Goal: Contribute content

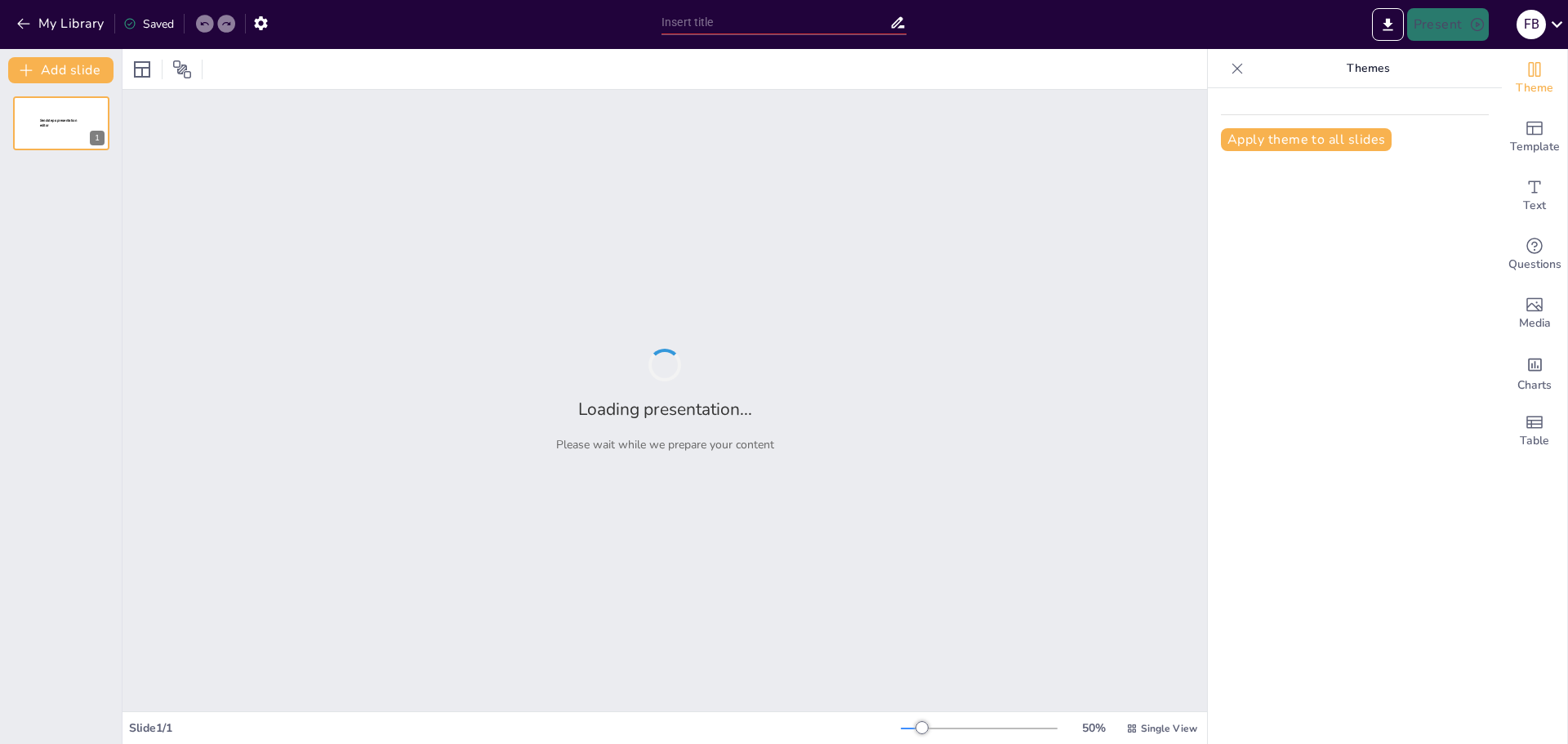
type input "Músculos de MMSS II: Espalda, Brazos, Antebrazos, Muñeca y Mano"
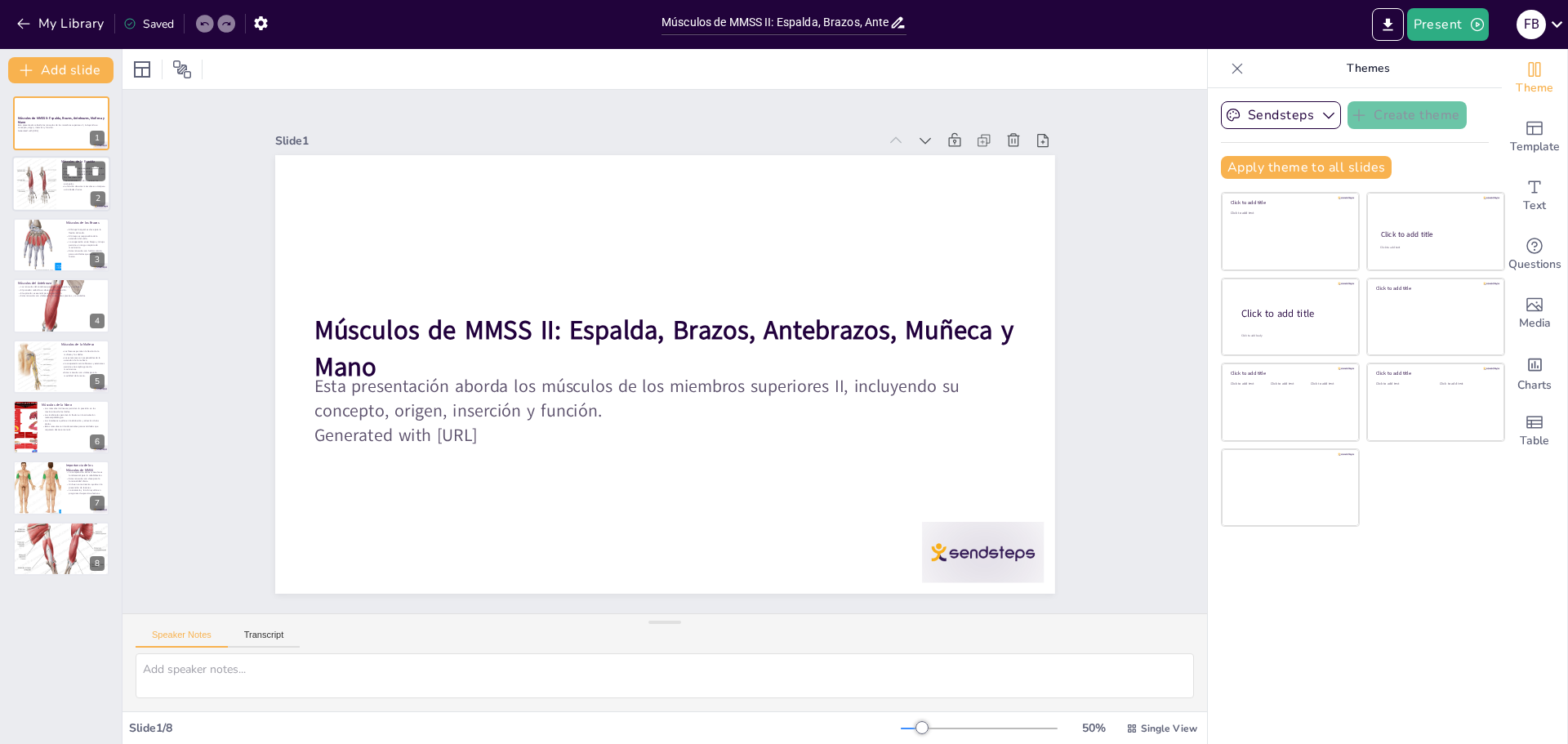
click at [34, 194] on div at bounding box center [36, 184] width 50 height 50
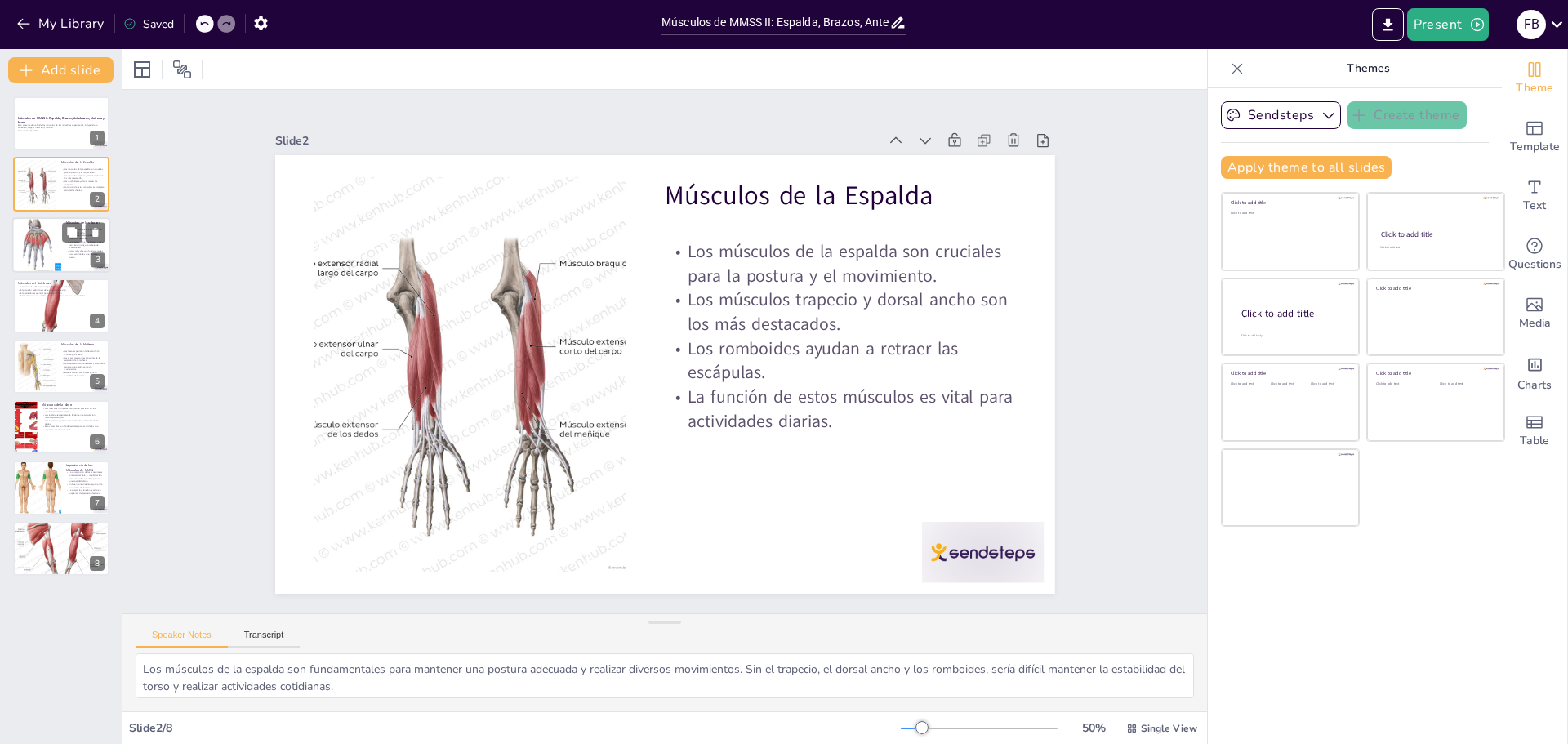
click at [51, 245] on div at bounding box center [36, 245] width 56 height 56
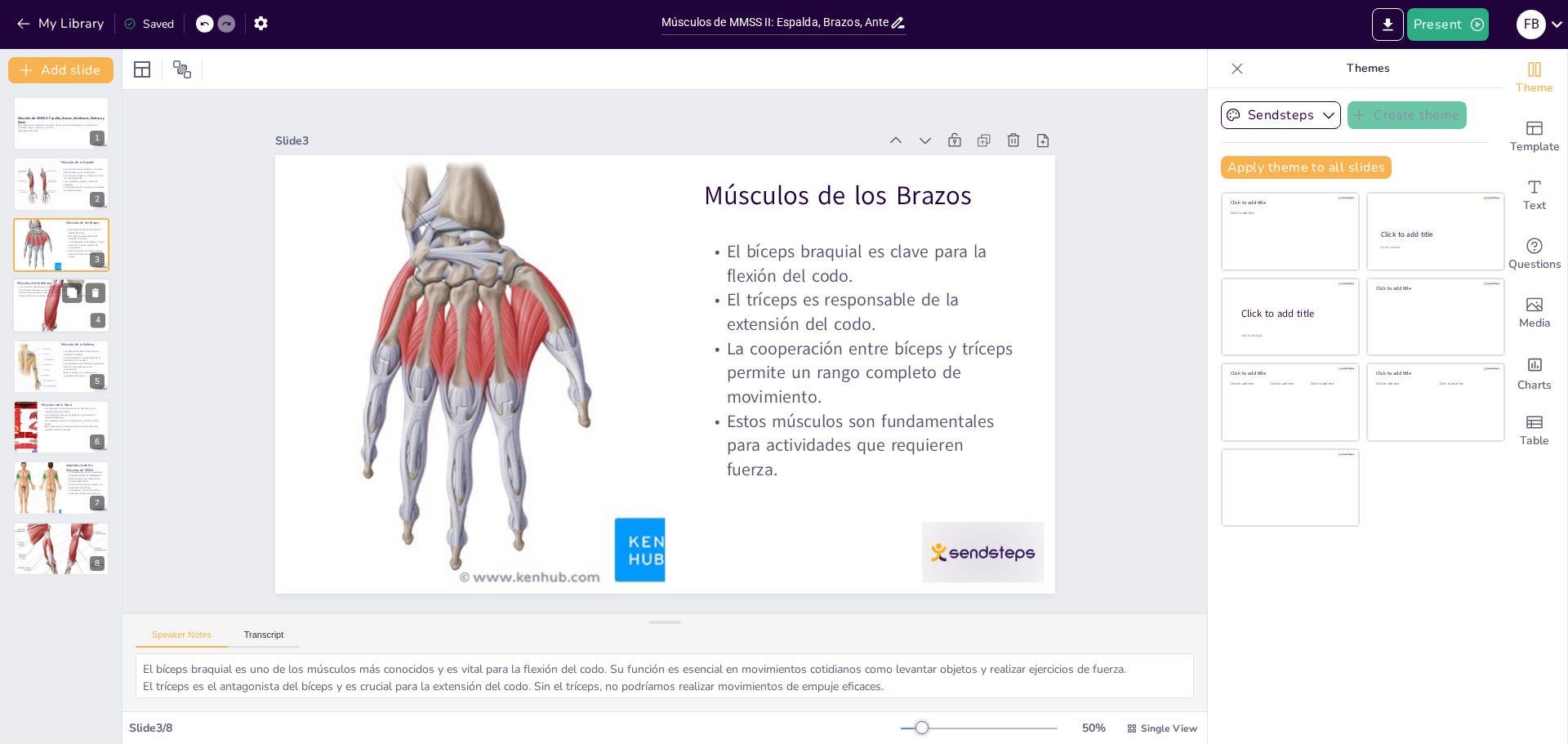
click at [50, 298] on p "Estos músculos son vitales para movimientos precisos y controlados." at bounding box center [61, 296] width 88 height 3
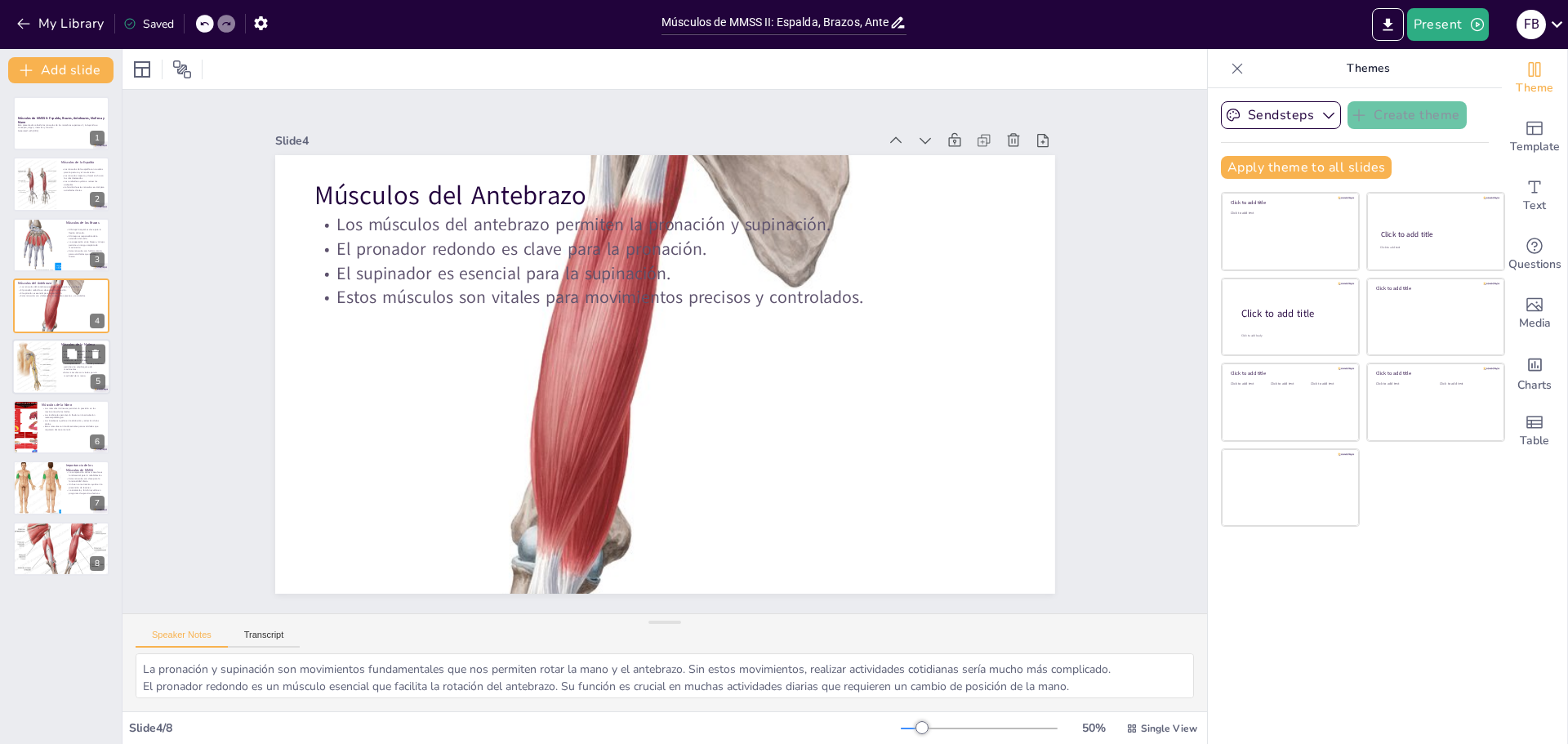
click at [36, 357] on div at bounding box center [36, 367] width 50 height 50
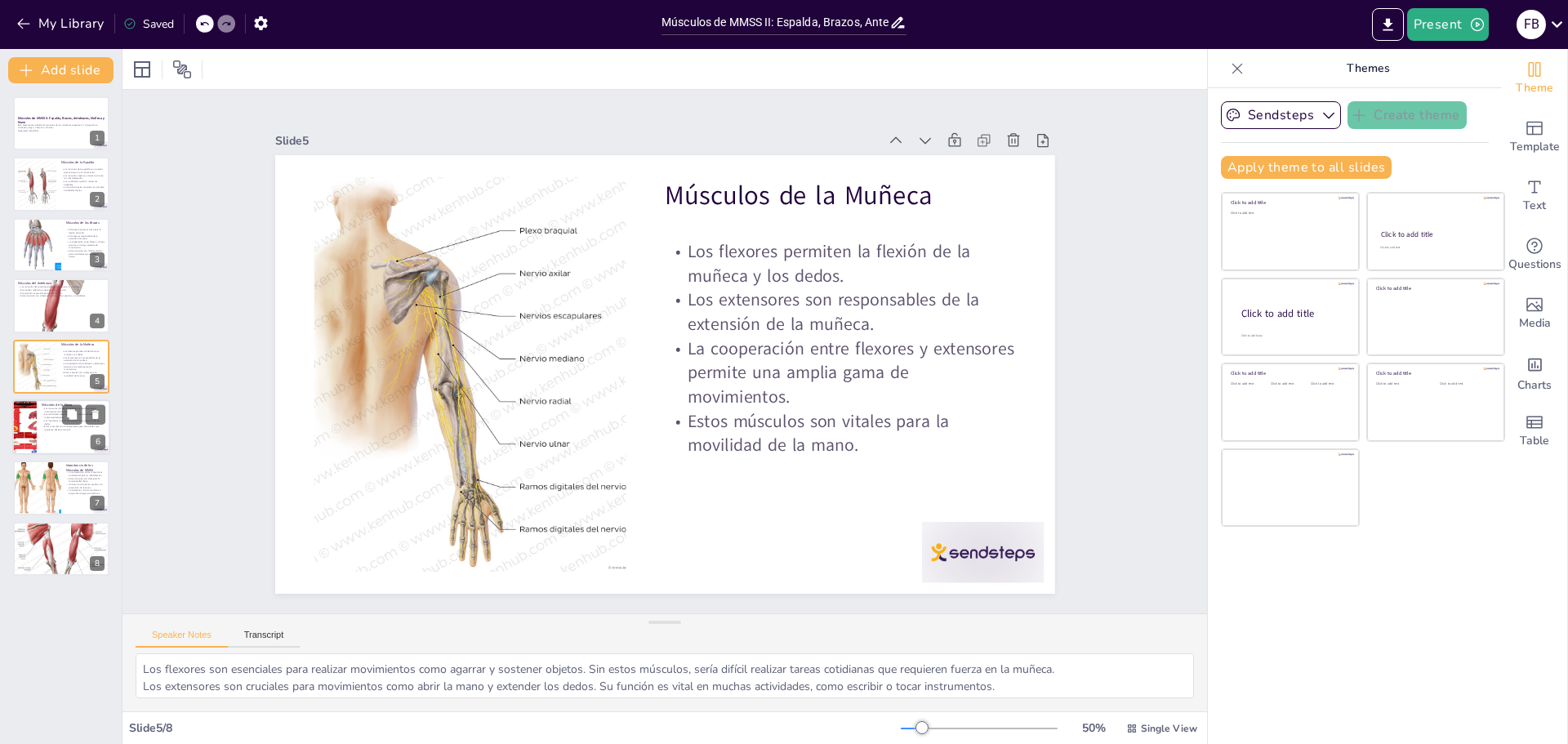
click at [25, 420] on div at bounding box center [24, 428] width 41 height 56
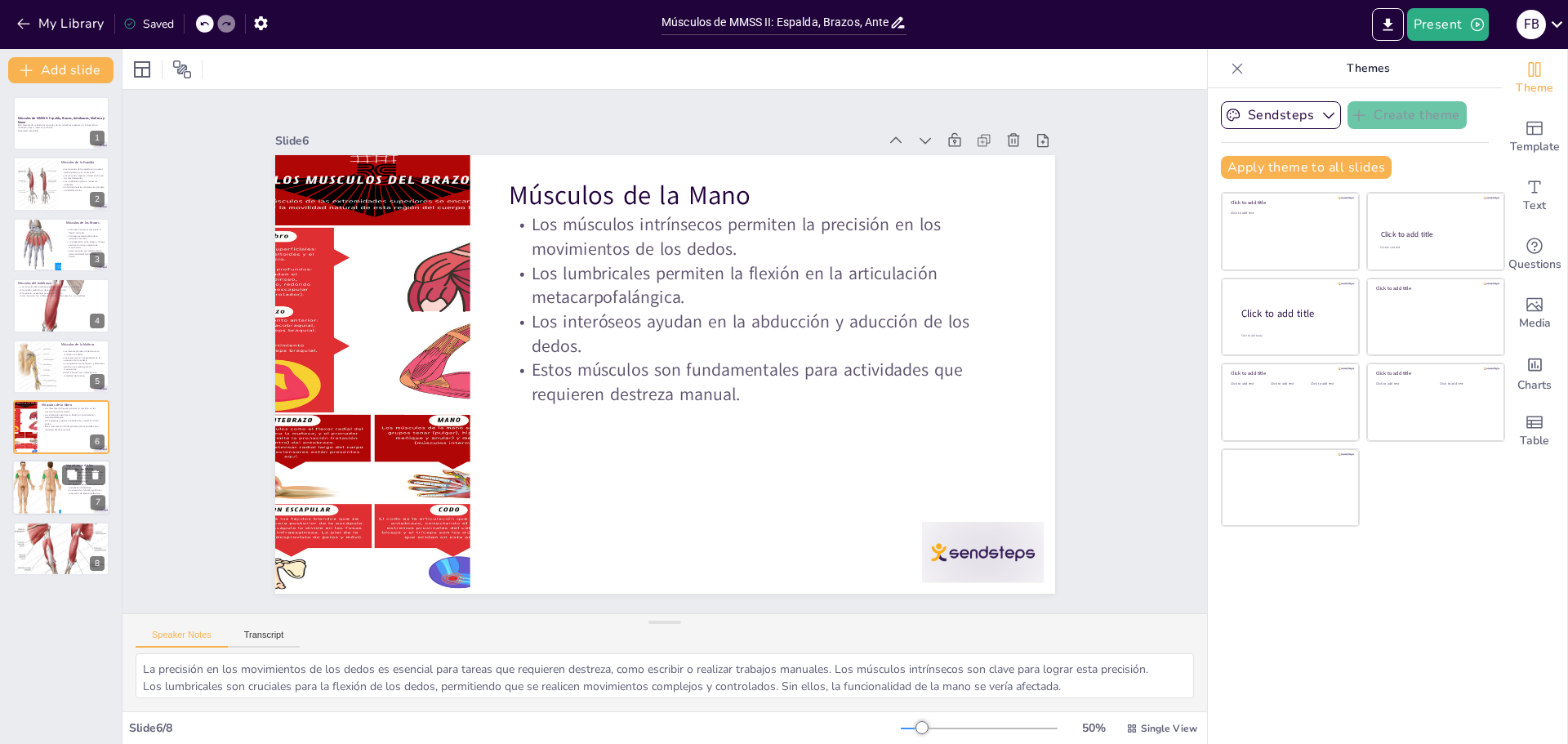
click at [51, 476] on div at bounding box center [36, 488] width 56 height 56
type textarea "La rehabilitación efectiva depende del conocimiento de la anatomía muscular. Co…"
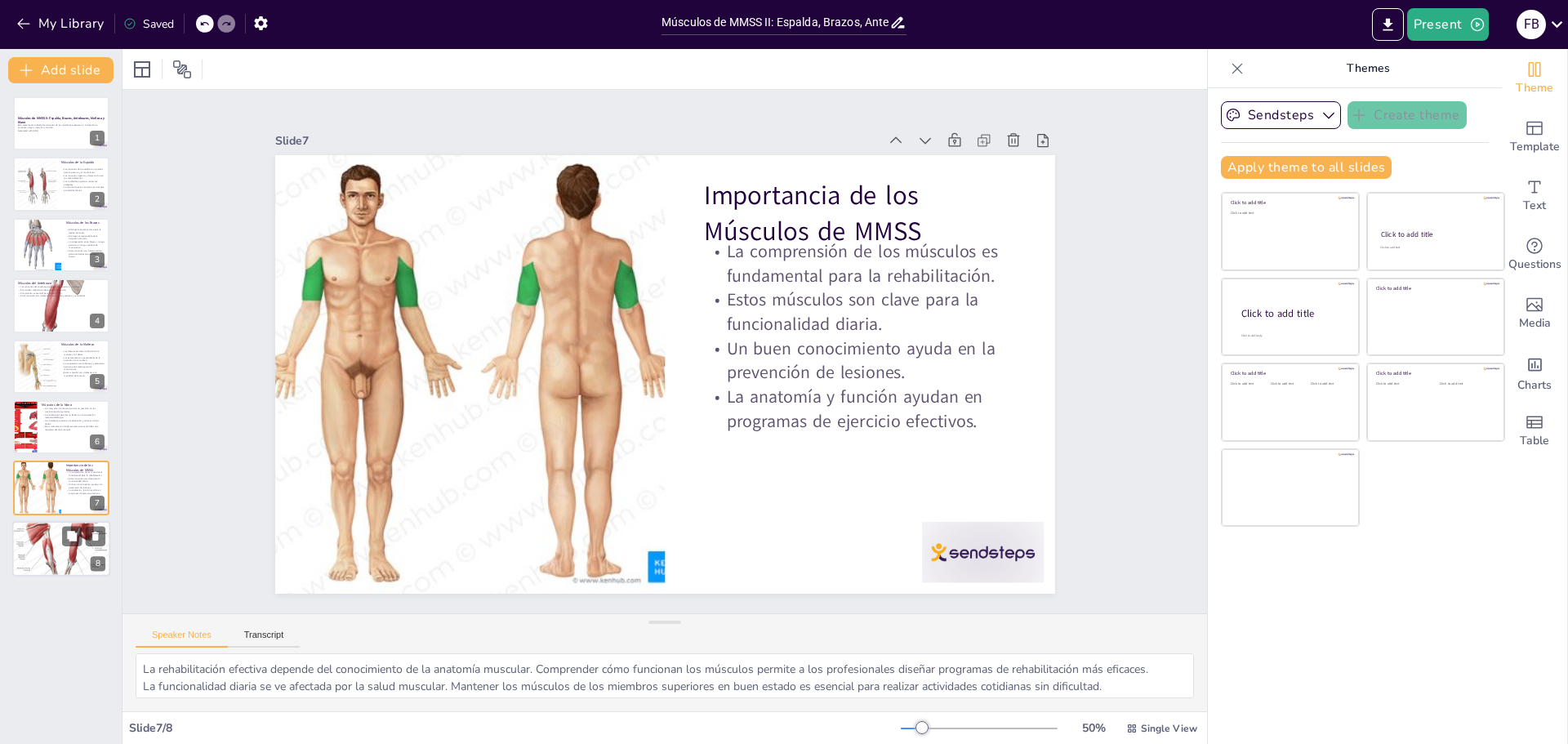
click at [40, 550] on div at bounding box center [61, 549] width 98 height 98
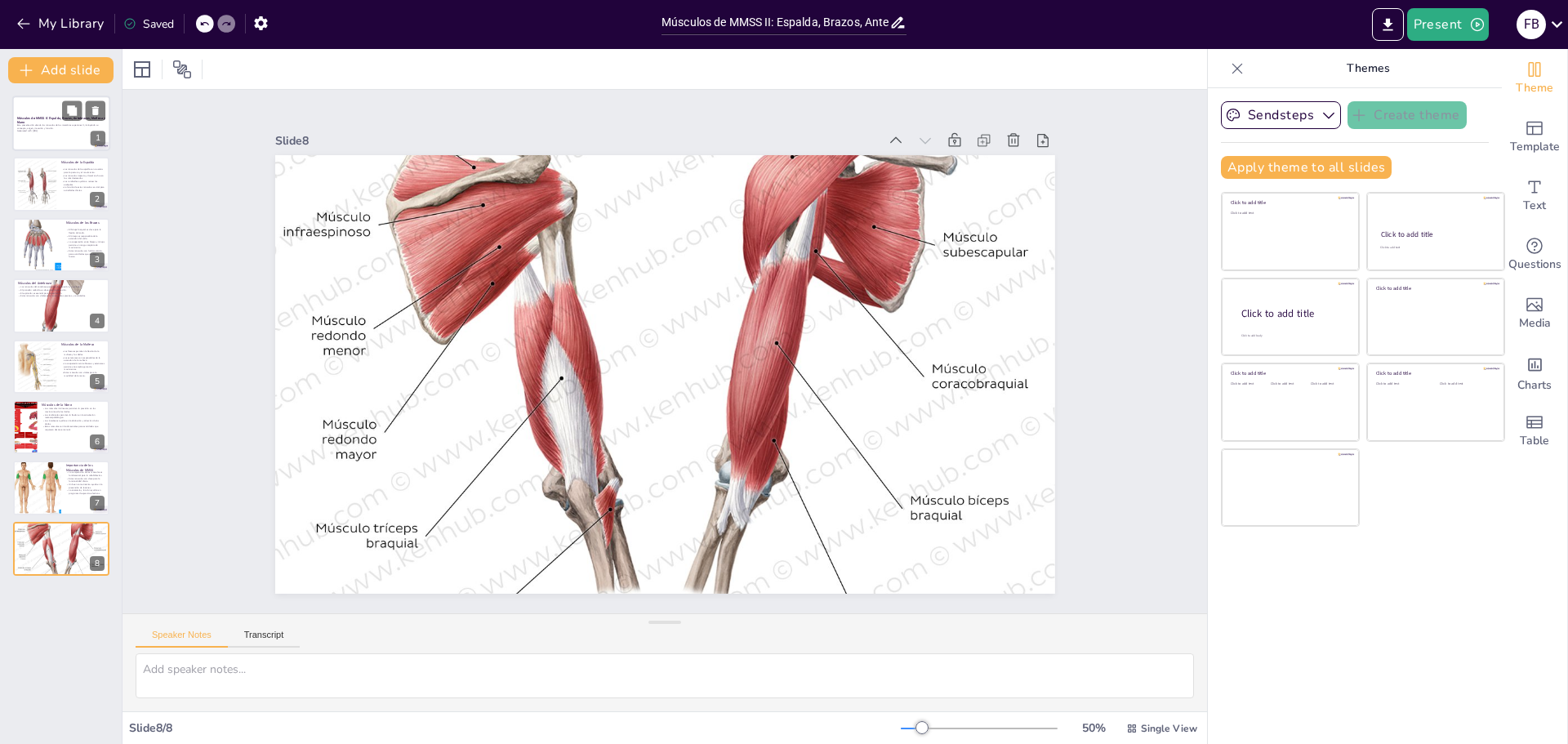
click at [33, 121] on p "Músculos de MMSS II: Espalda, Brazos, Antebrazos, Muñeca y Mano" at bounding box center [61, 120] width 88 height 9
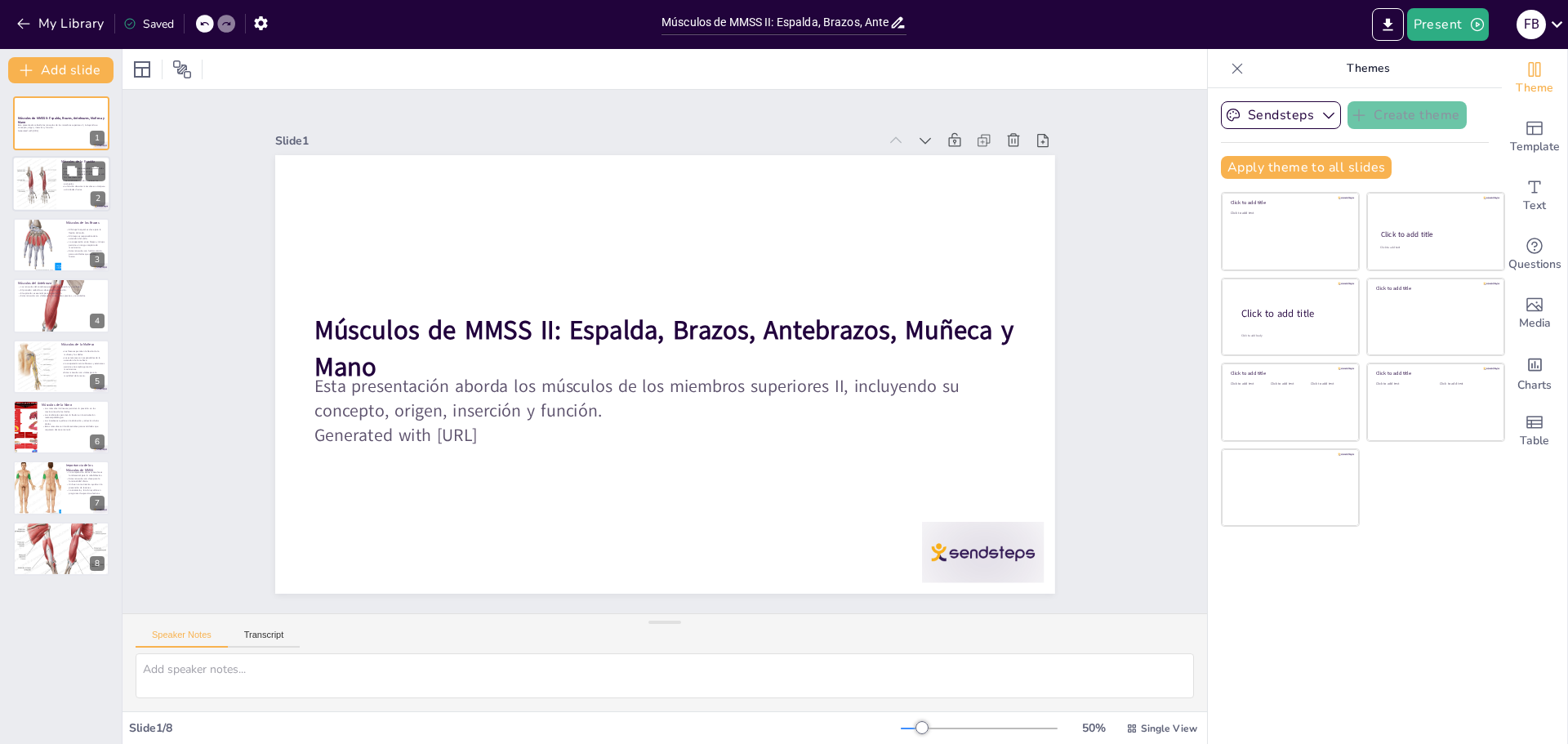
click at [43, 195] on div at bounding box center [36, 184] width 50 height 50
type textarea "Los músculos de la espalda son fundamentales para mantener una postura adecuada…"
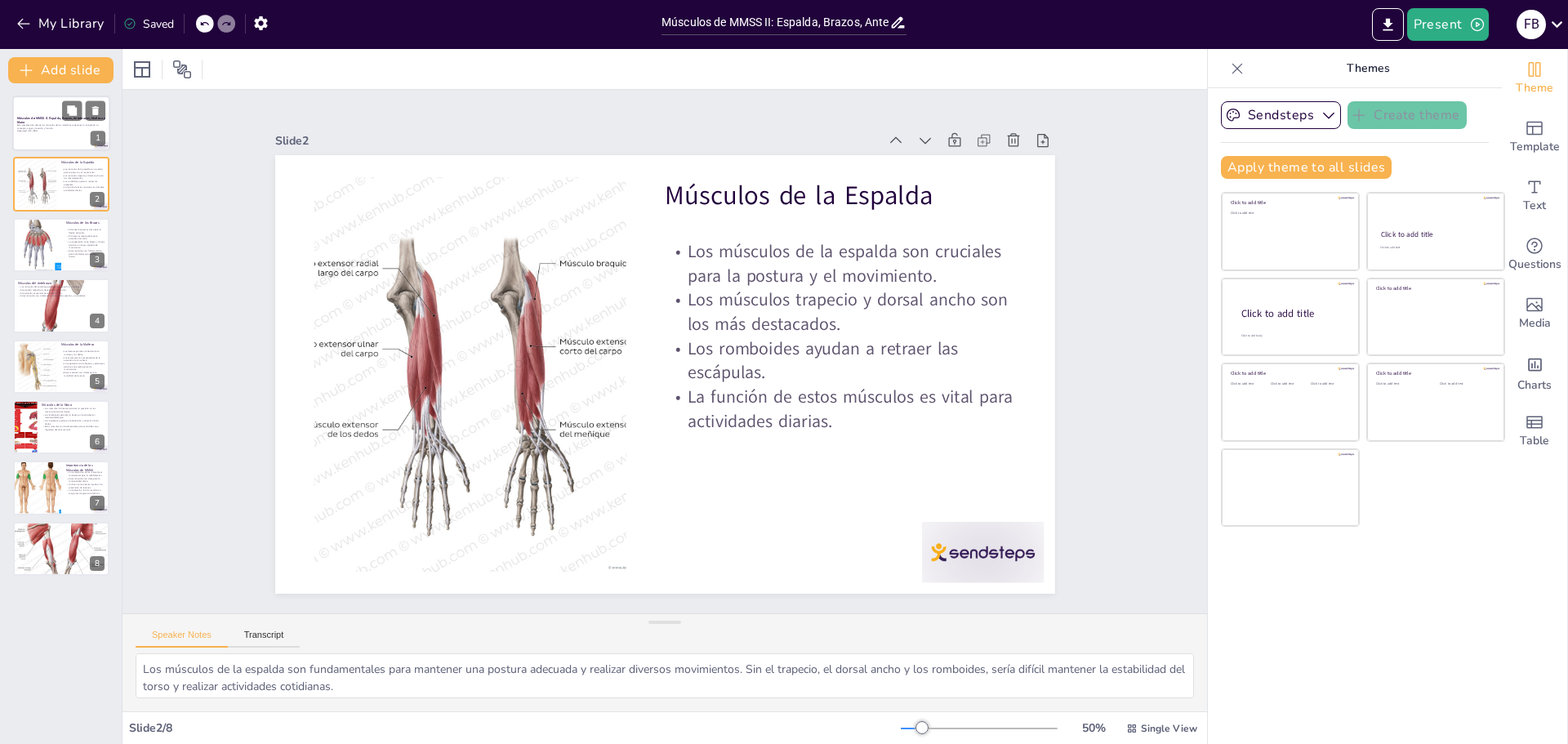
click at [46, 129] on p "Esta presentación aborda los músculos de los miembros superiores II, incluyendo…" at bounding box center [61, 127] width 88 height 6
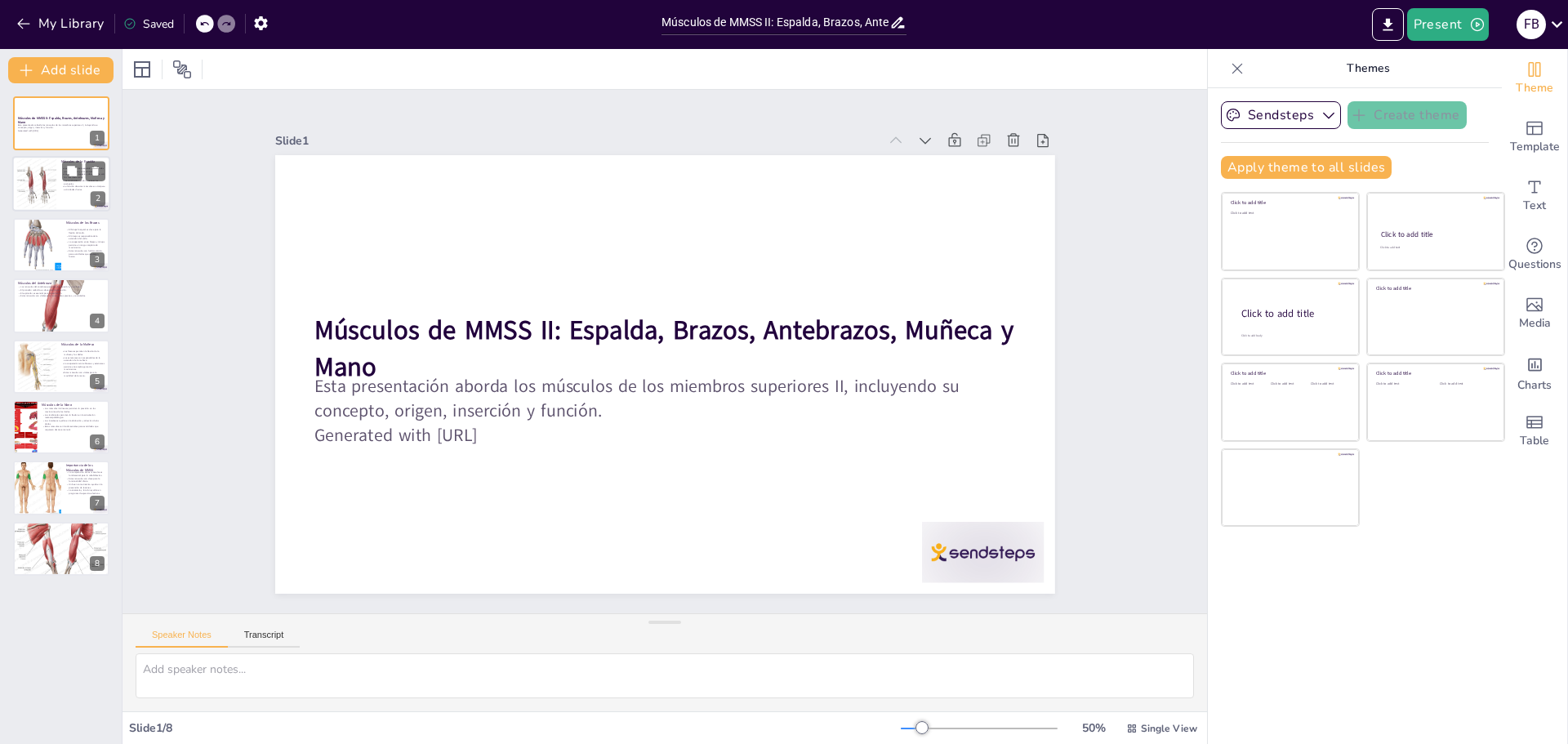
click at [47, 191] on div at bounding box center [36, 184] width 50 height 50
type textarea "Los músculos de la espalda son fundamentales para mantener una postura adecuada…"
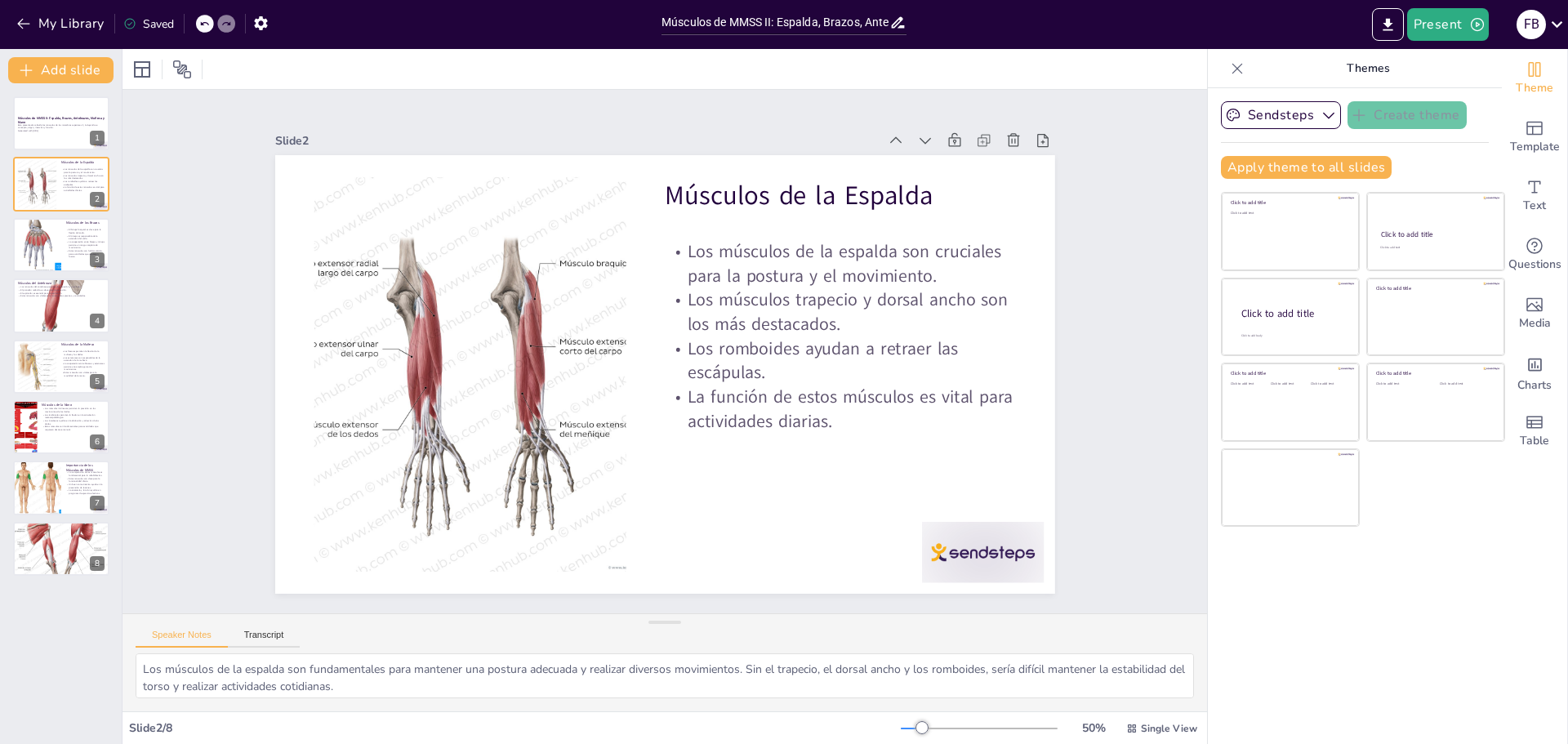
click at [1358, 73] on p "Themes" at bounding box center [1368, 69] width 235 height 39
click at [1356, 68] on p "Themes" at bounding box center [1368, 69] width 235 height 39
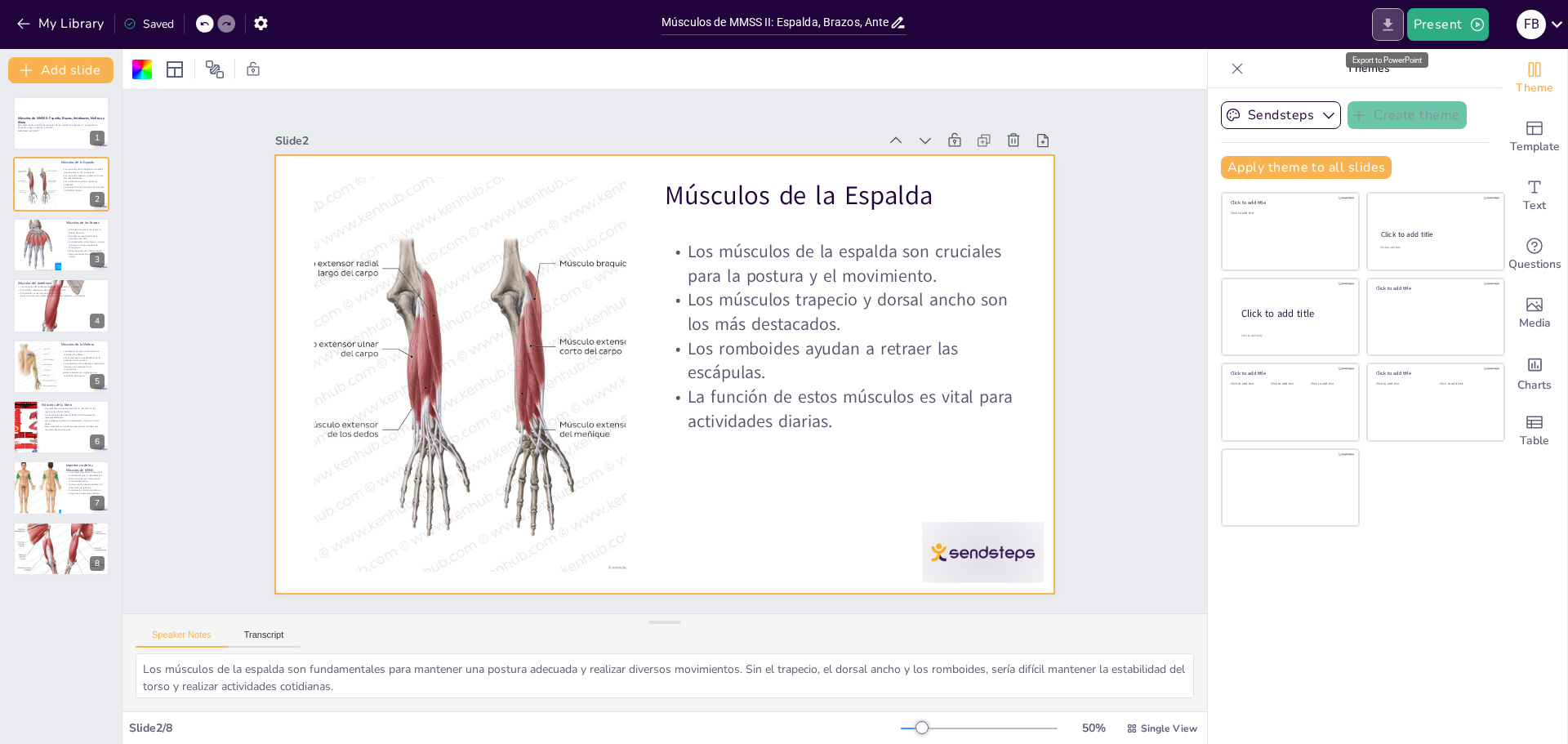
click at [1388, 22] on icon "Export to PowerPoint" at bounding box center [1388, 24] width 10 height 12
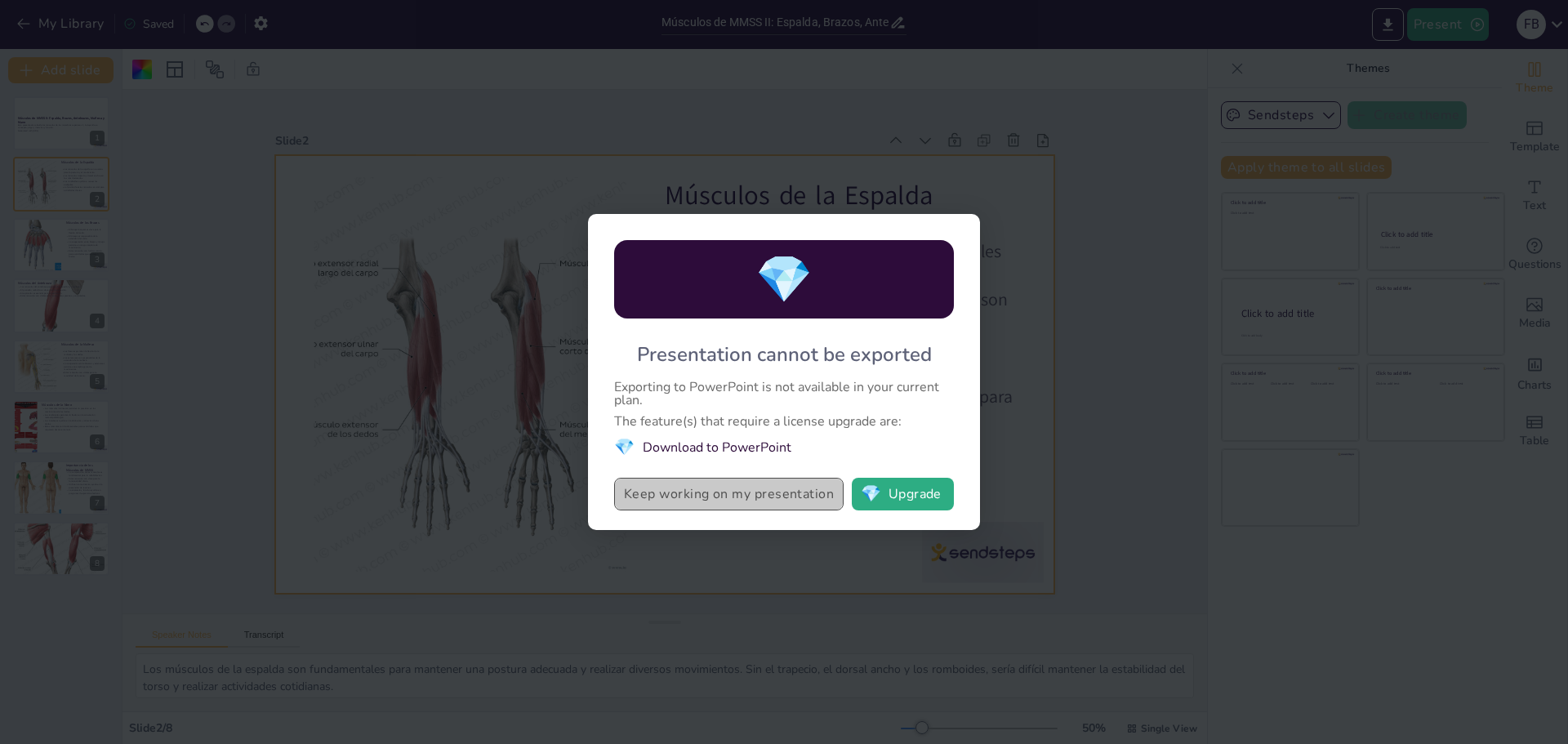
click at [779, 496] on button "Keep working on my presentation" at bounding box center [729, 493] width 230 height 32
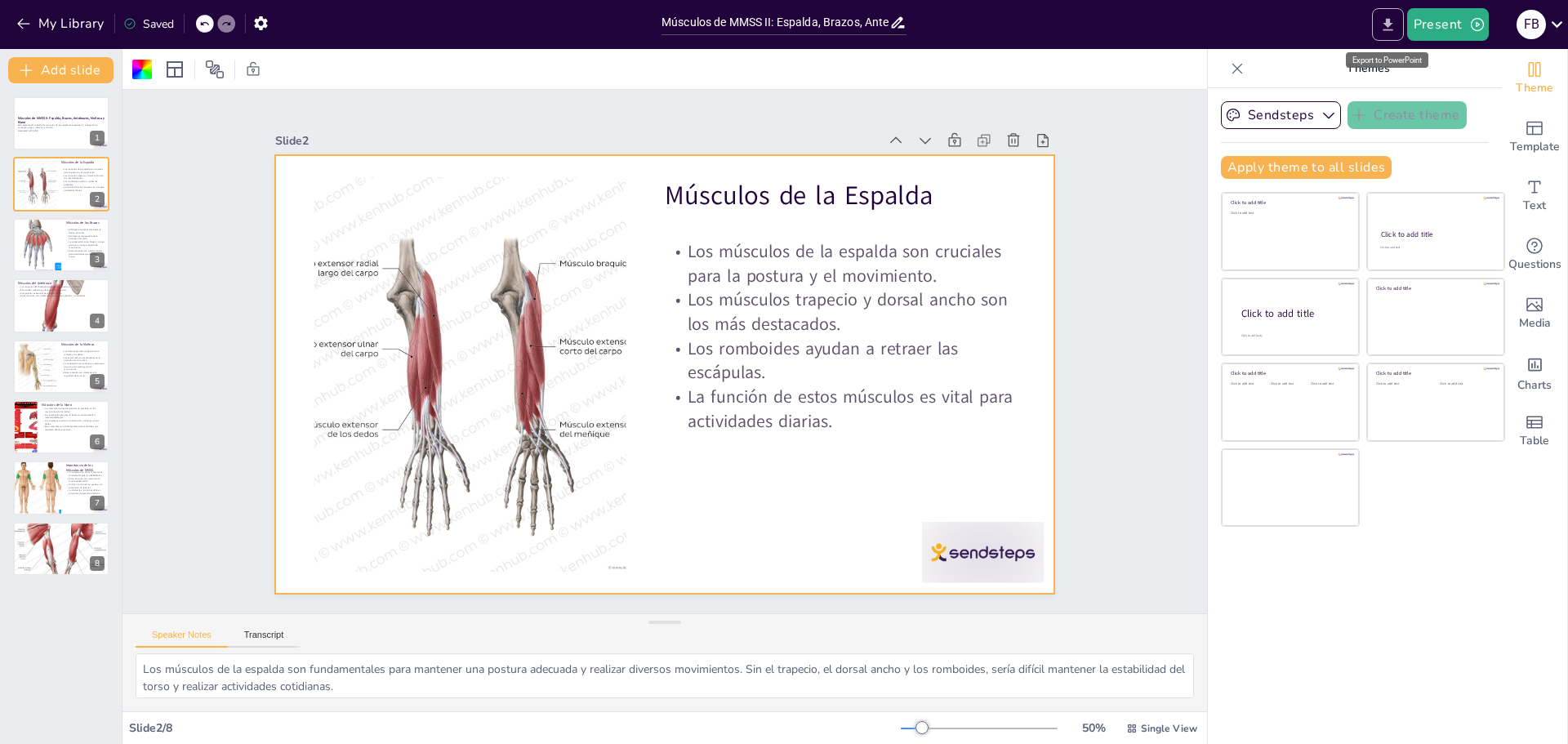
click at [1391, 28] on icon "Export to PowerPoint" at bounding box center [1387, 25] width 17 height 17
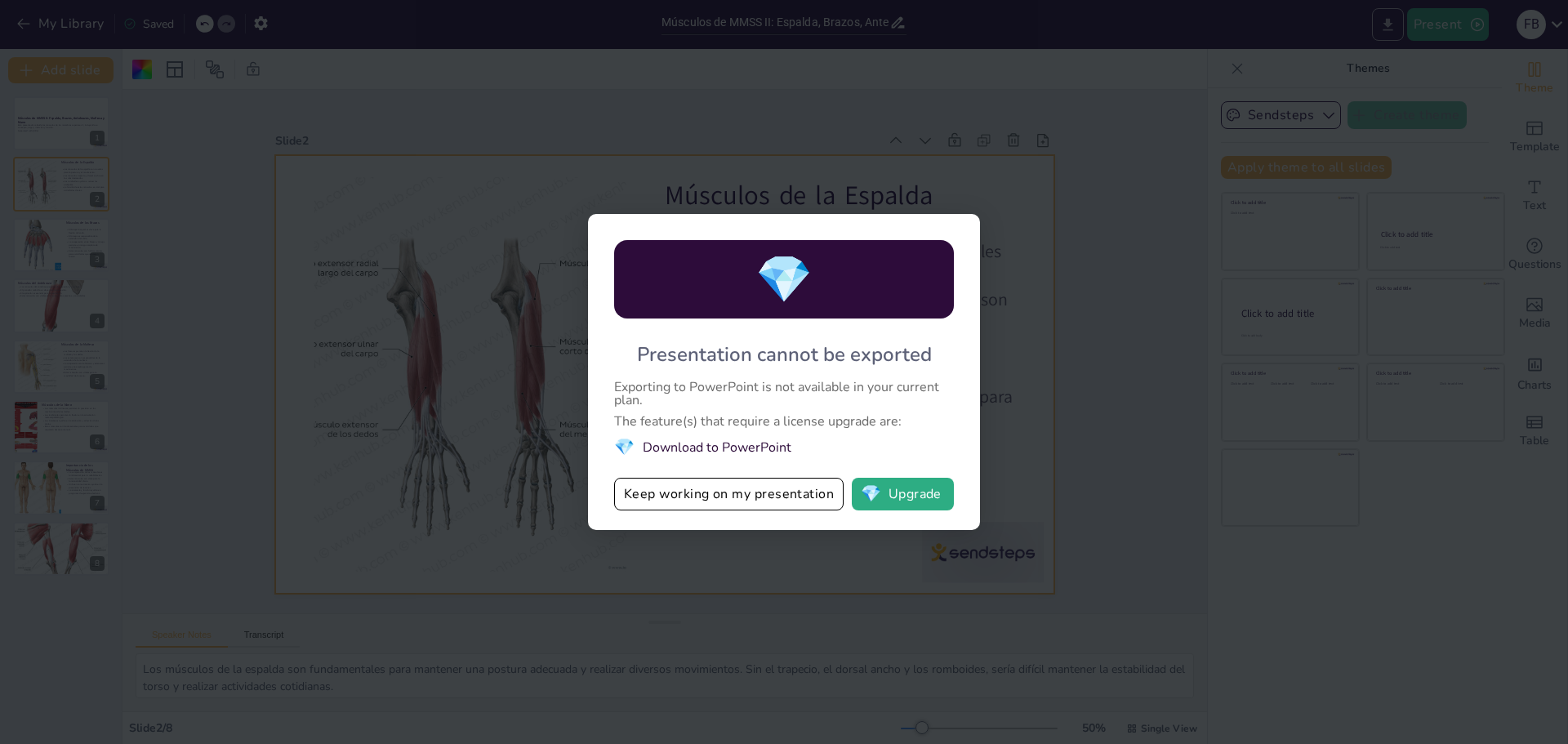
click at [1382, 22] on div "💎 Presentation cannot be exported Exporting to PowerPoint is not available in y…" at bounding box center [784, 372] width 1568 height 744
click at [919, 491] on button "💎 Upgrade" at bounding box center [903, 493] width 102 height 32
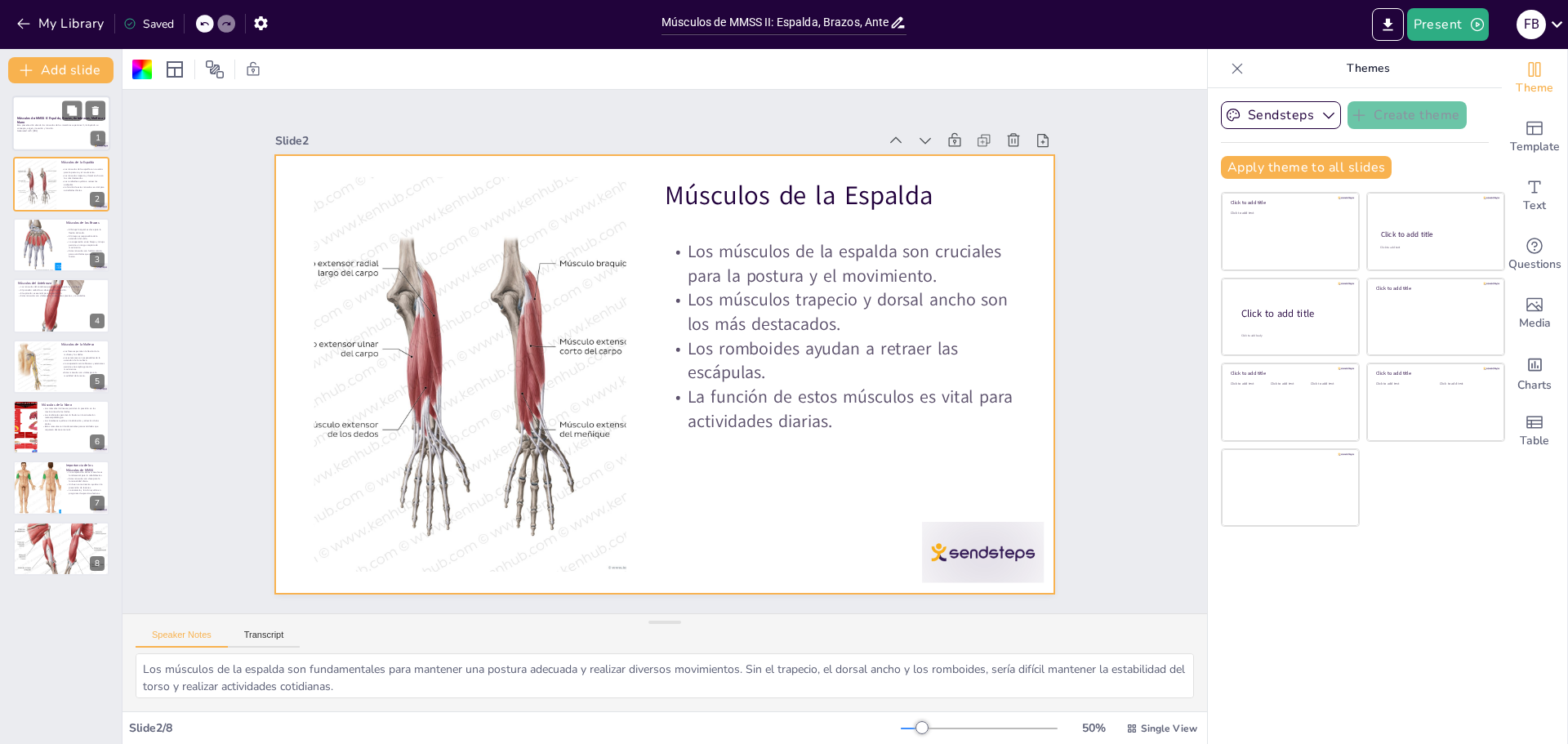
click at [51, 131] on p "Generated with [URL]" at bounding box center [61, 131] width 88 height 3
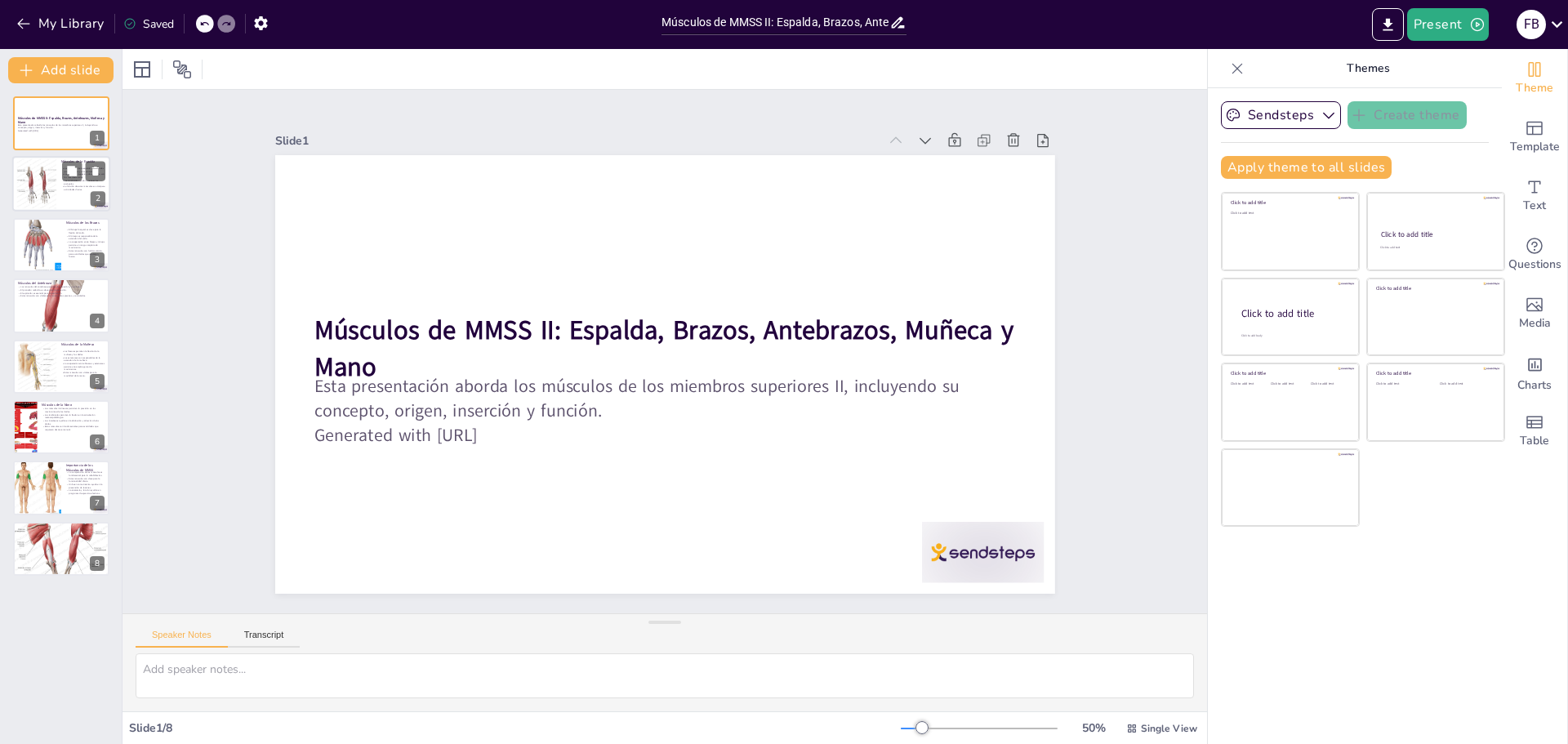
click at [59, 174] on div at bounding box center [61, 185] width 98 height 56
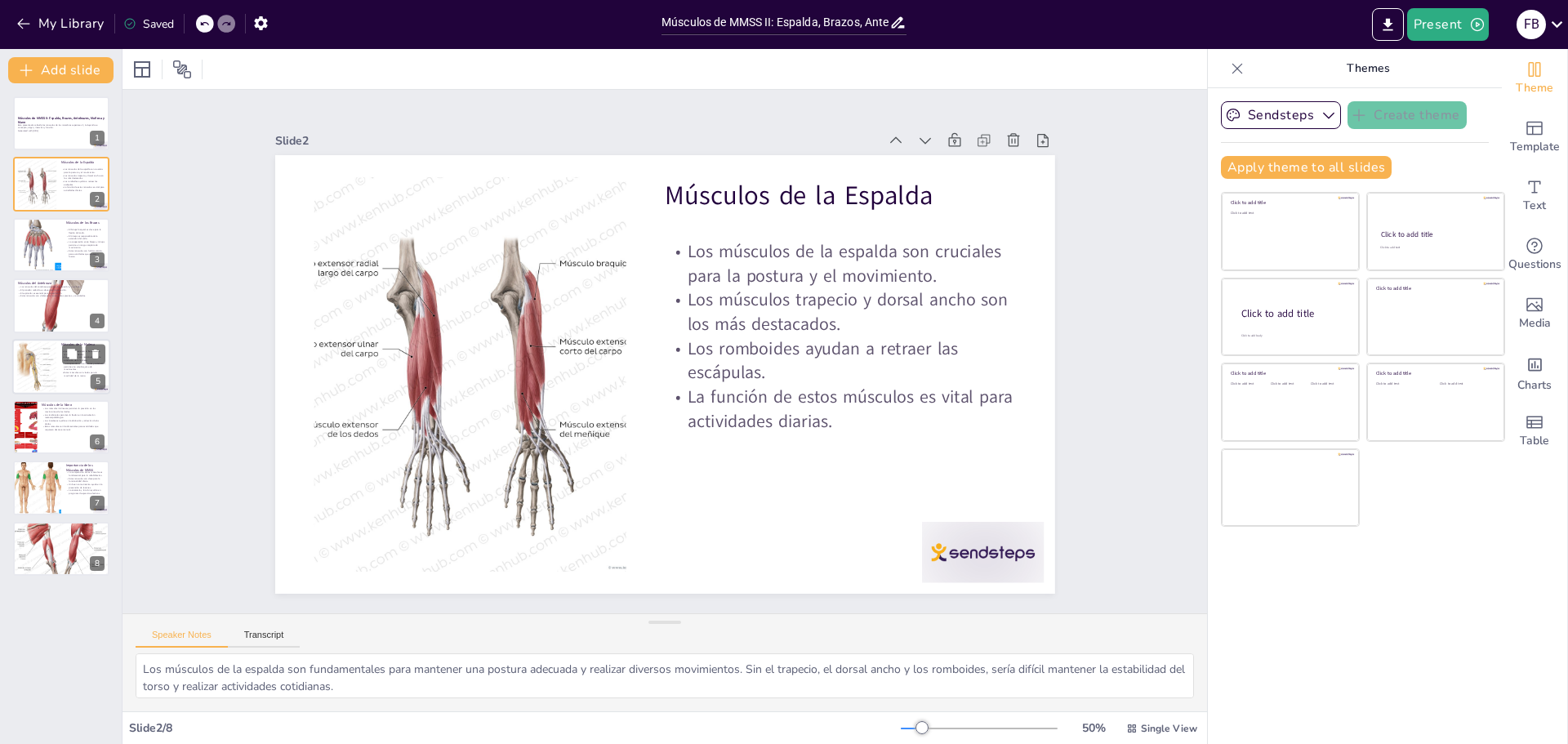
click at [44, 353] on div at bounding box center [36, 367] width 50 height 50
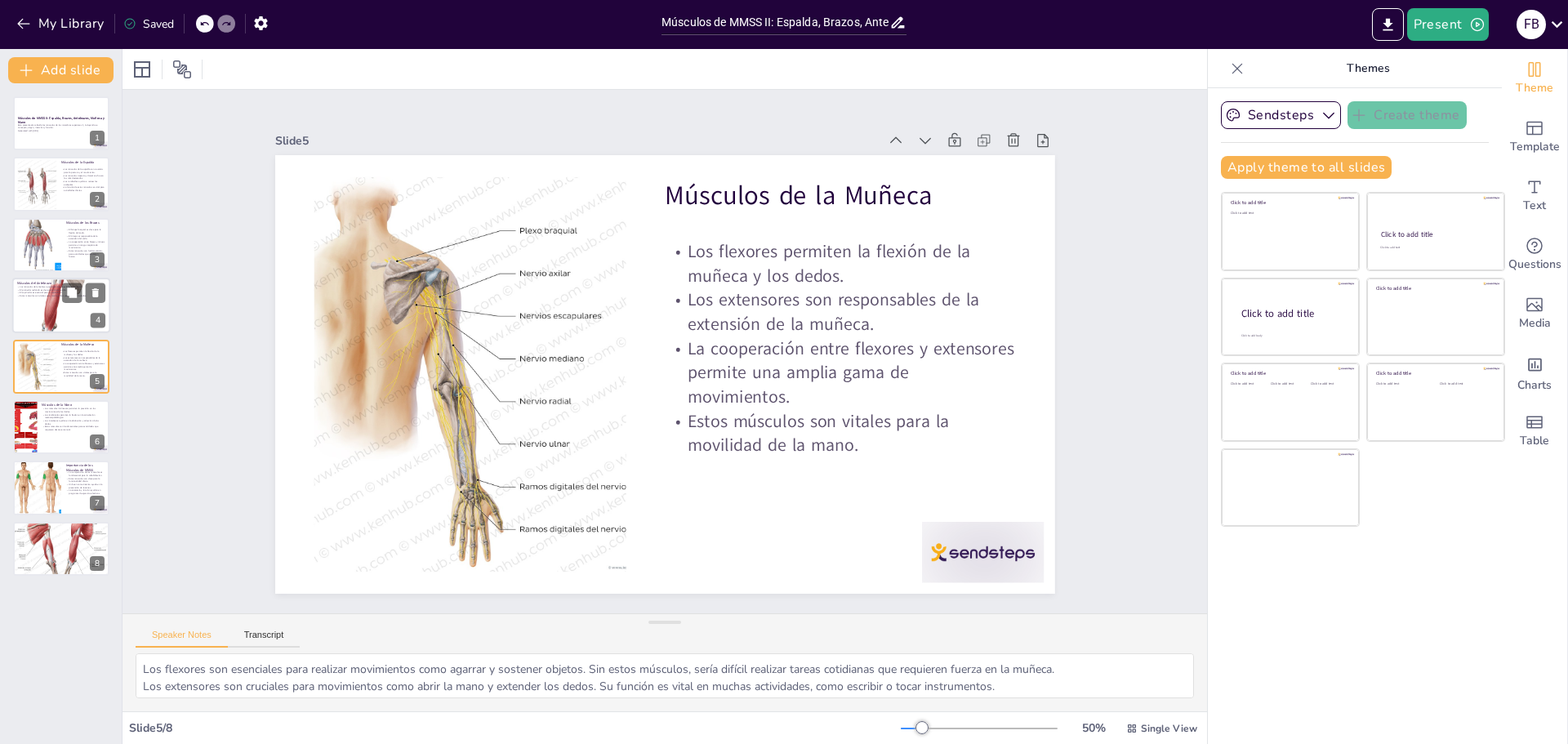
click at [46, 317] on div at bounding box center [61, 306] width 98 height 98
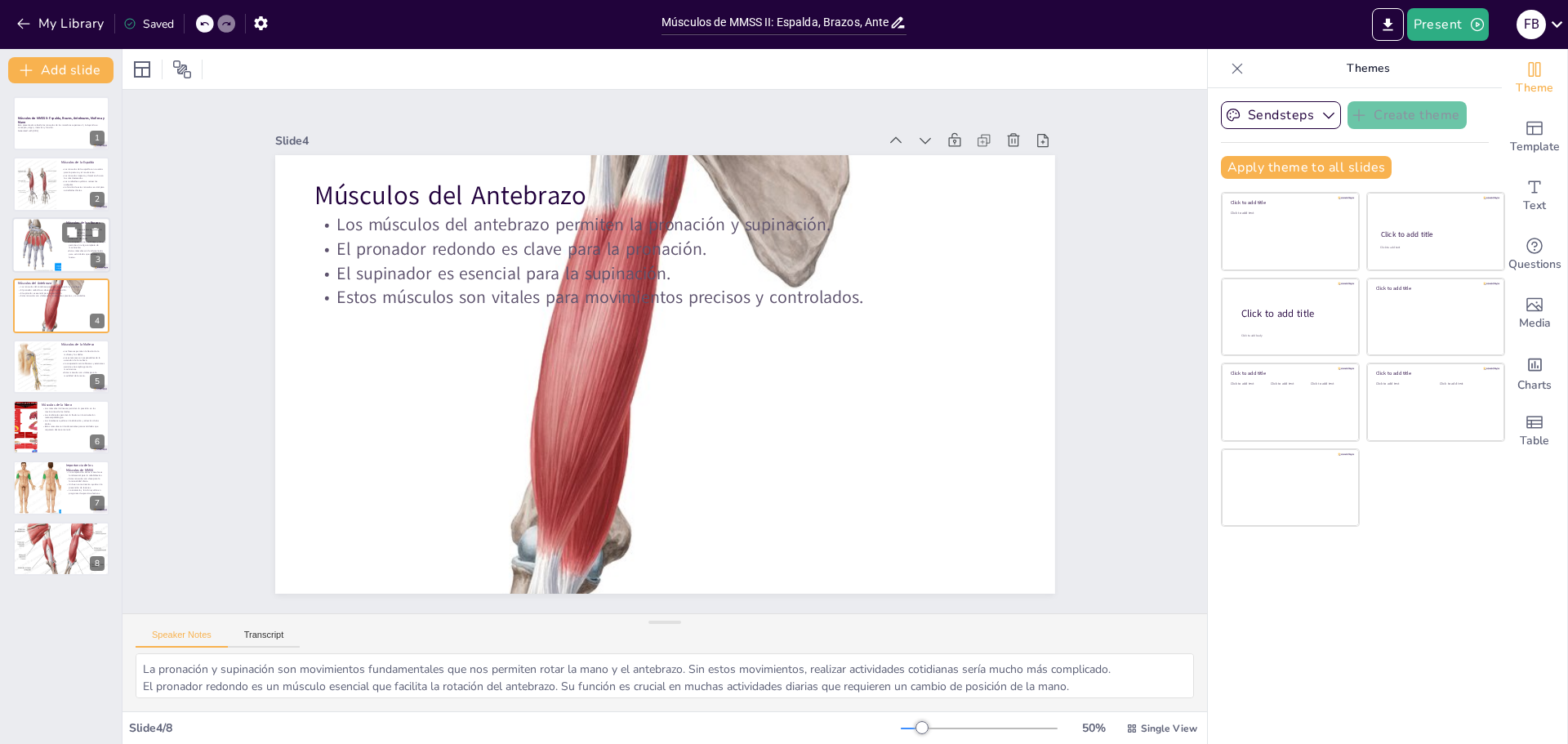
click at [46, 237] on div at bounding box center [36, 245] width 56 height 56
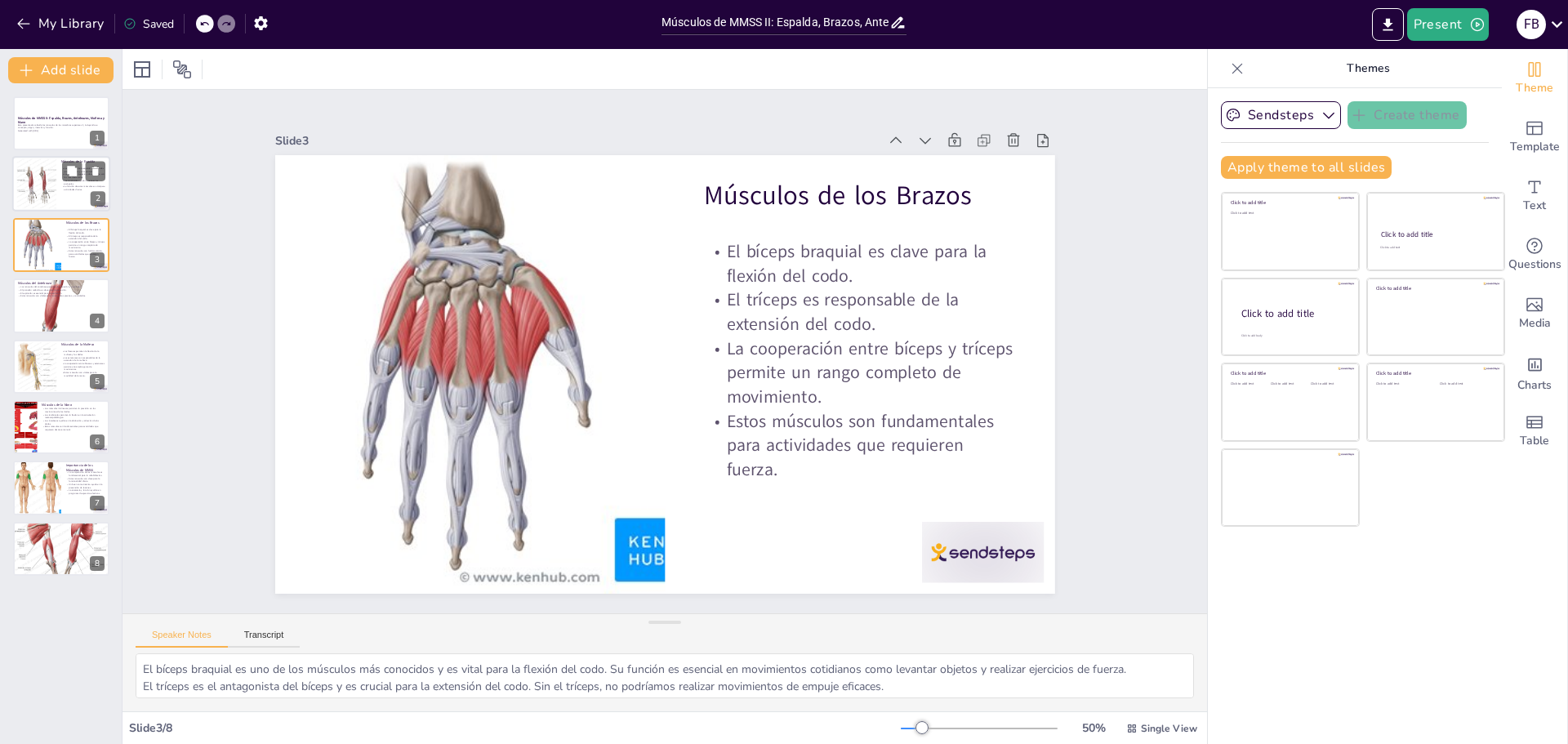
click at [35, 189] on div at bounding box center [36, 184] width 50 height 50
type textarea "Los músculos de la espalda son fundamentales para mantener una postura adecuada…"
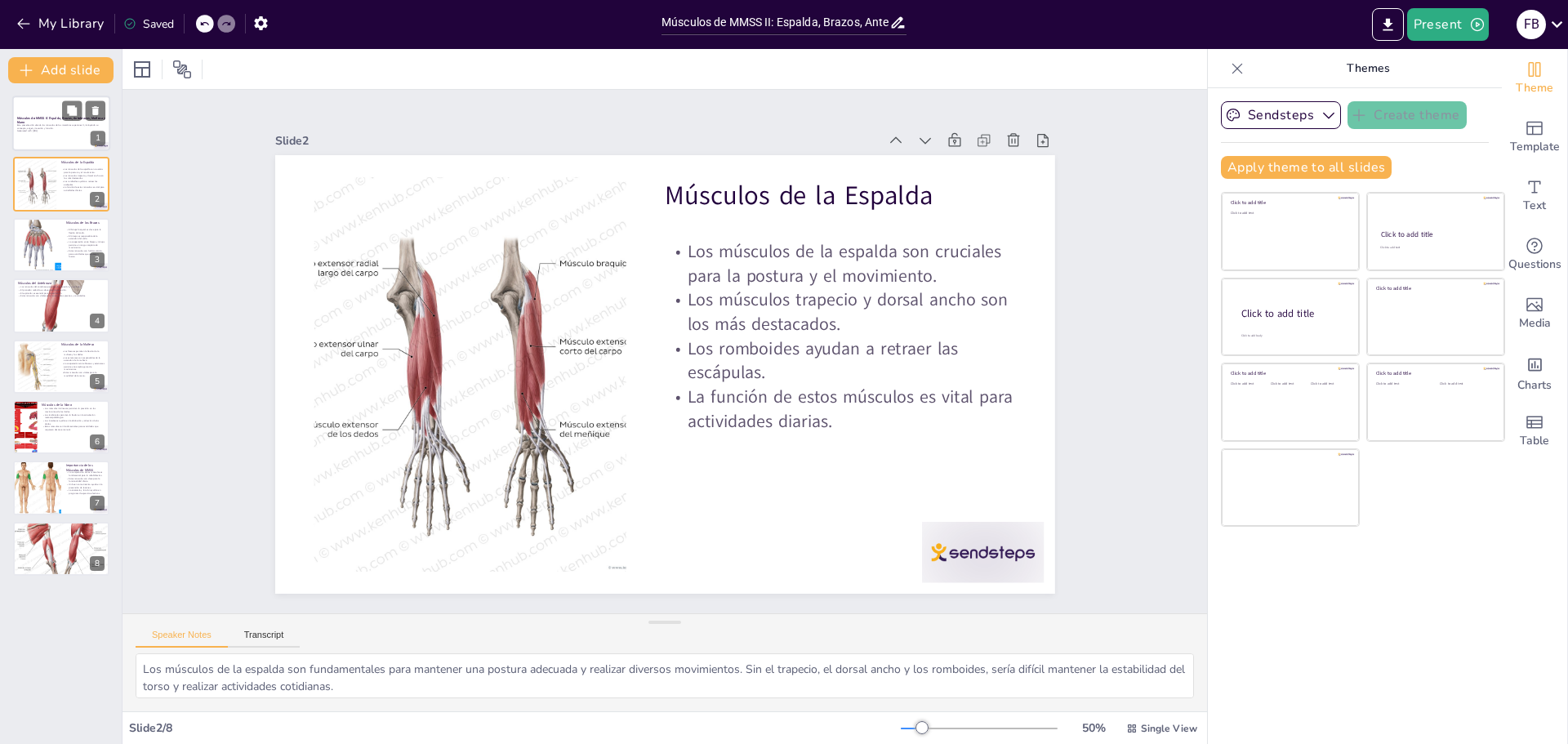
click at [42, 126] on p "Esta presentación aborda los músculos de los miembros superiores II, incluyendo…" at bounding box center [61, 127] width 88 height 6
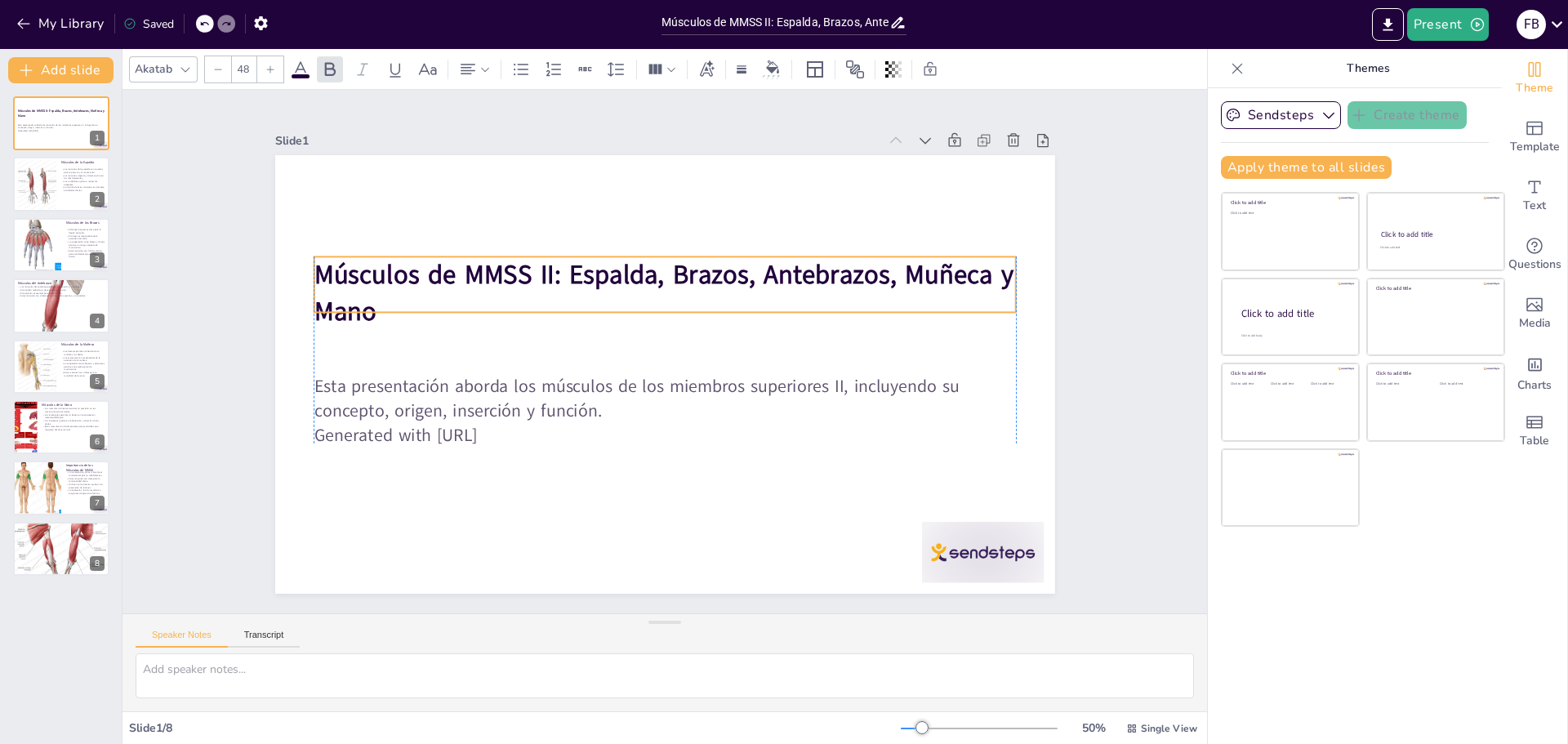
drag, startPoint x: 309, startPoint y: 320, endPoint x: 312, endPoint y: 264, distance: 56.1
click at [446, 264] on strong "Músculos de MMSS II: Espalda, Brazos, Antebrazos, Muñeca y Mano" at bounding box center [707, 299] width 523 height 543
click at [326, 411] on div at bounding box center [654, 452] width 700 height 84
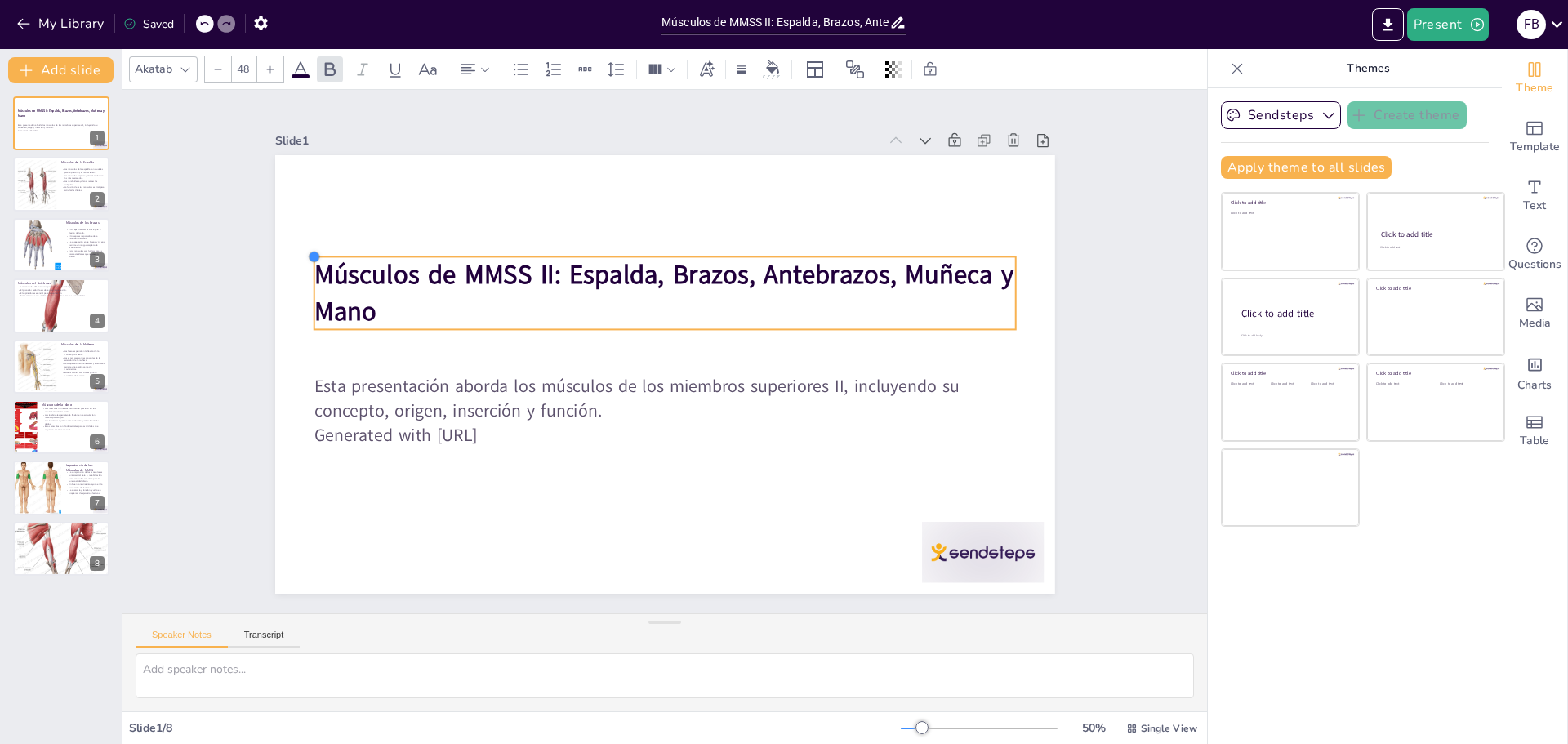
click at [69, 174] on icon at bounding box center [72, 172] width 10 height 10
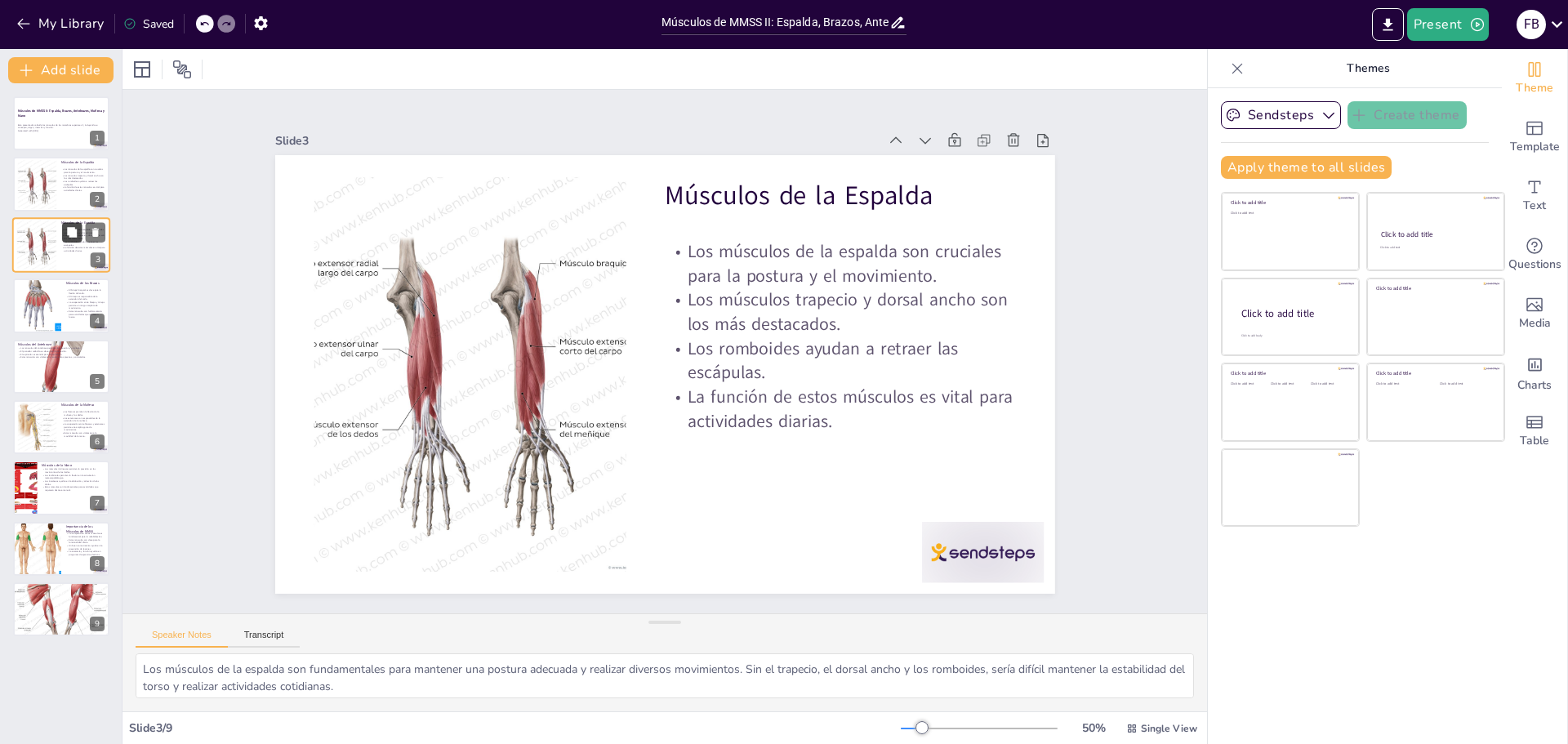
click at [71, 230] on icon at bounding box center [72, 232] width 10 height 10
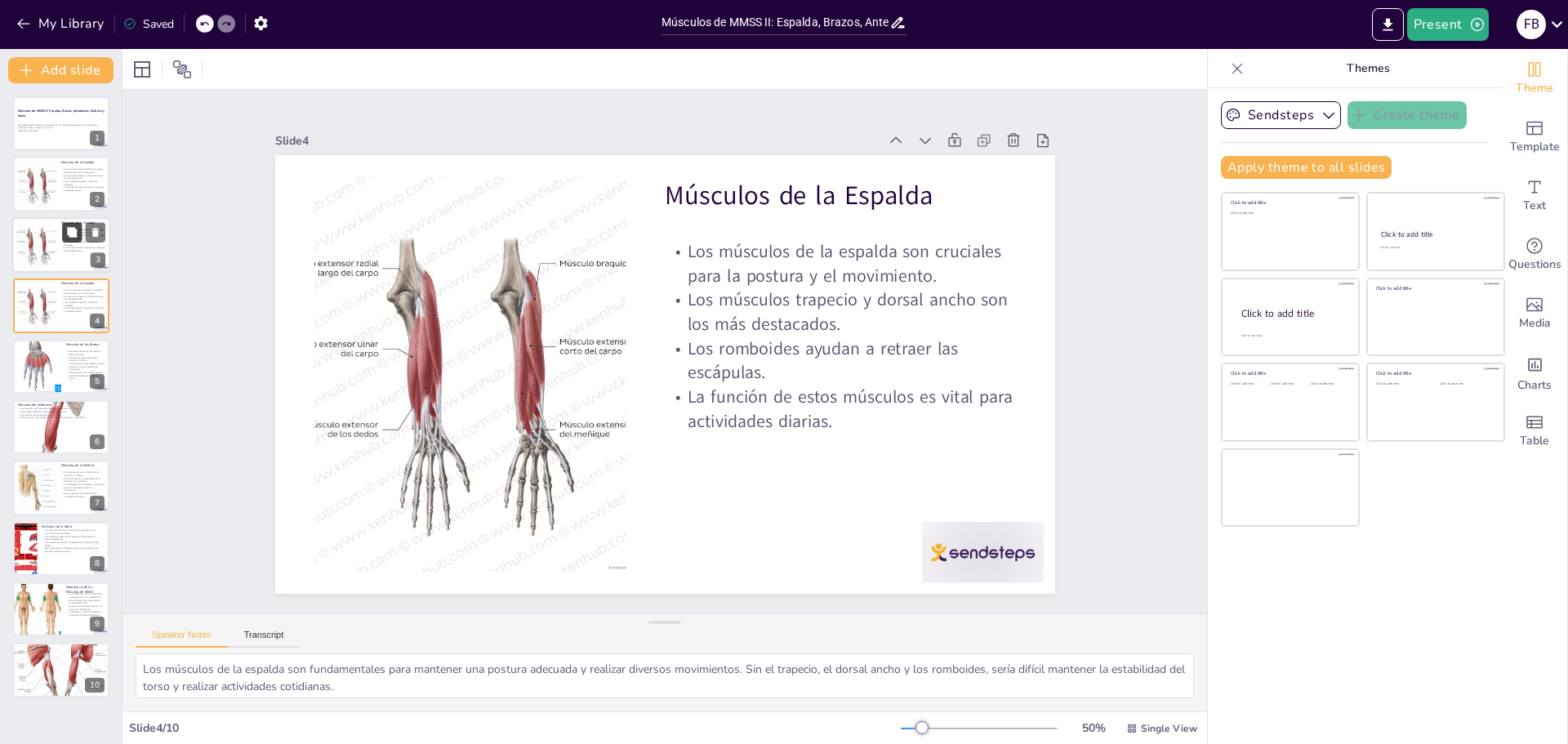
click at [71, 230] on icon at bounding box center [72, 232] width 10 height 10
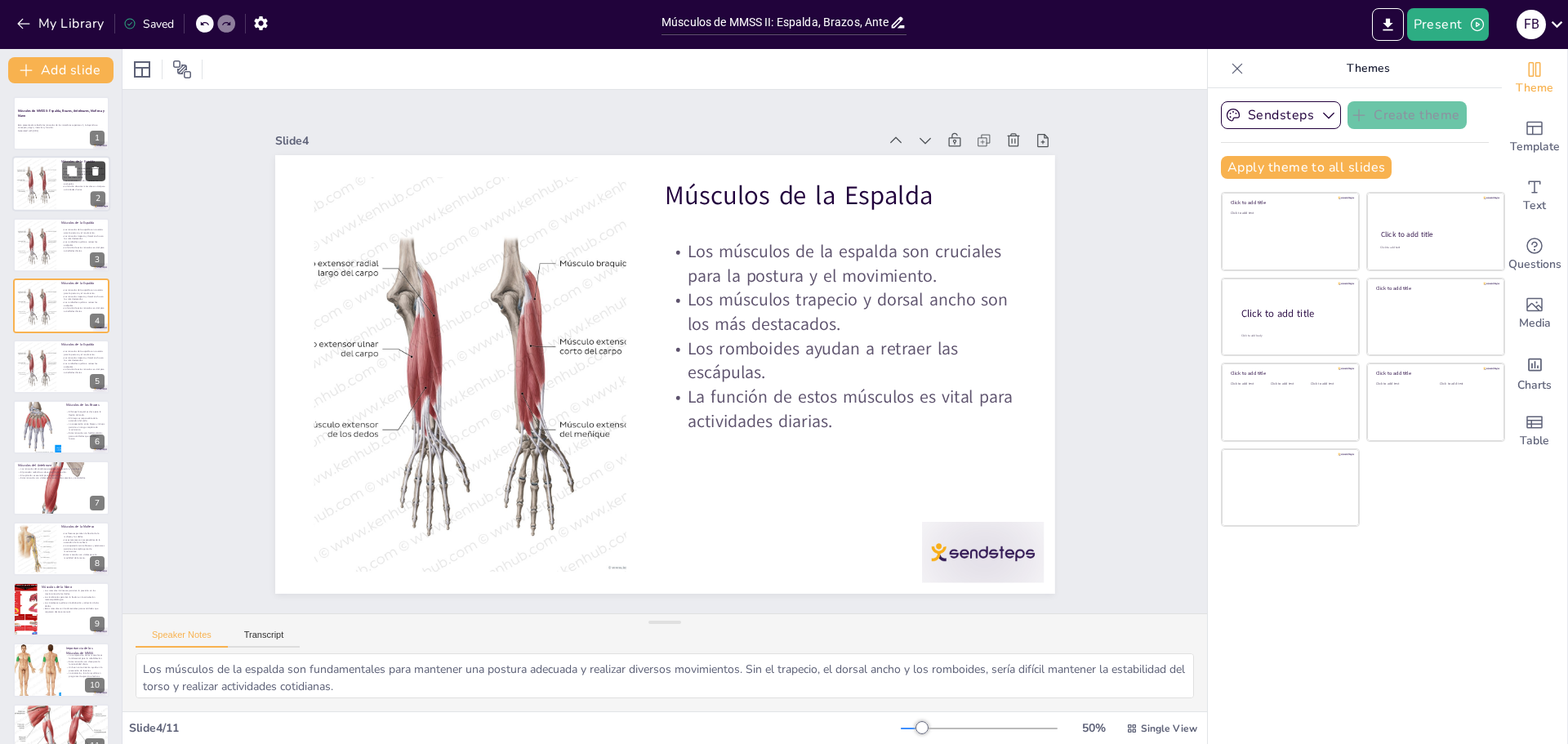
click at [96, 171] on icon at bounding box center [95, 171] width 7 height 9
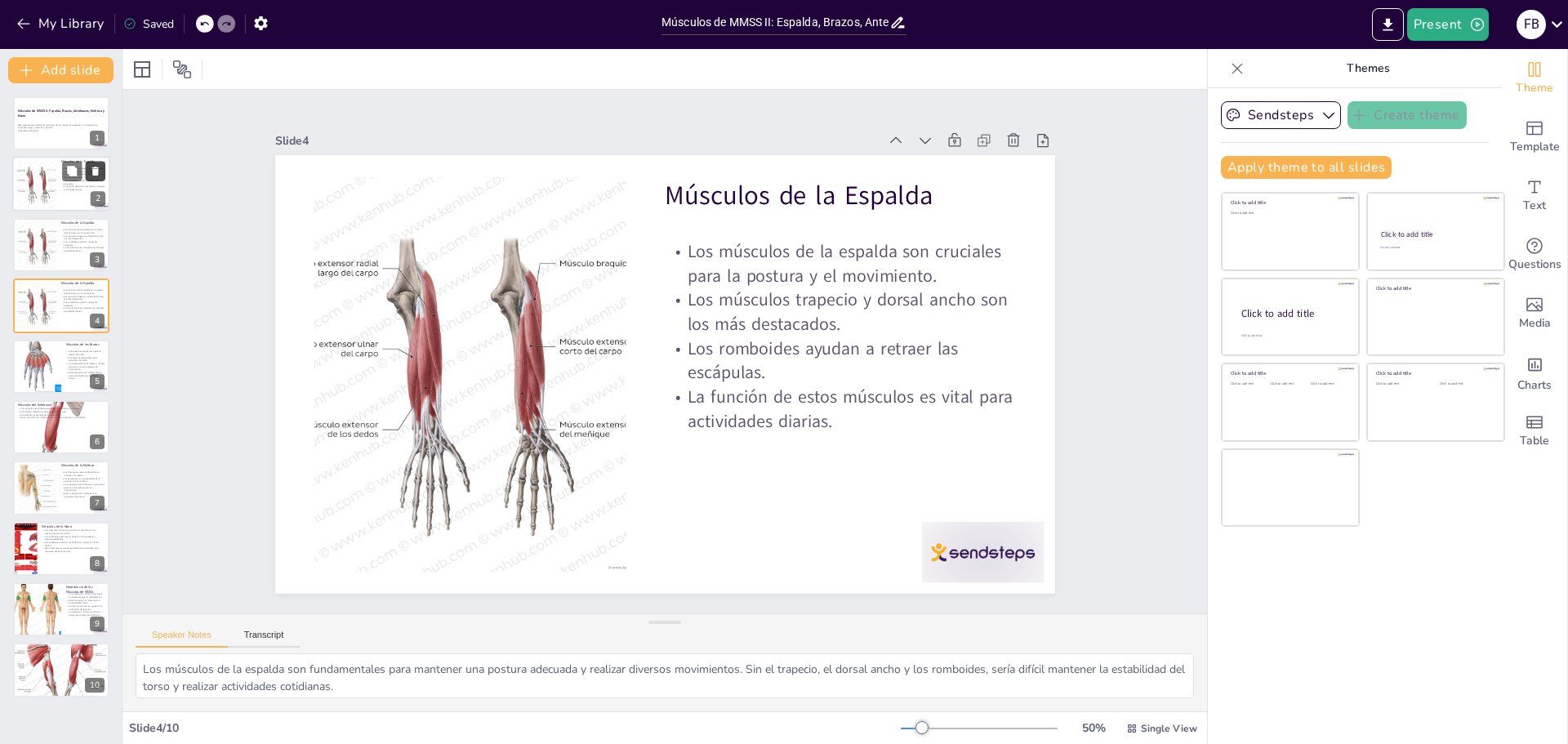
click at [96, 171] on icon at bounding box center [95, 171] width 7 height 9
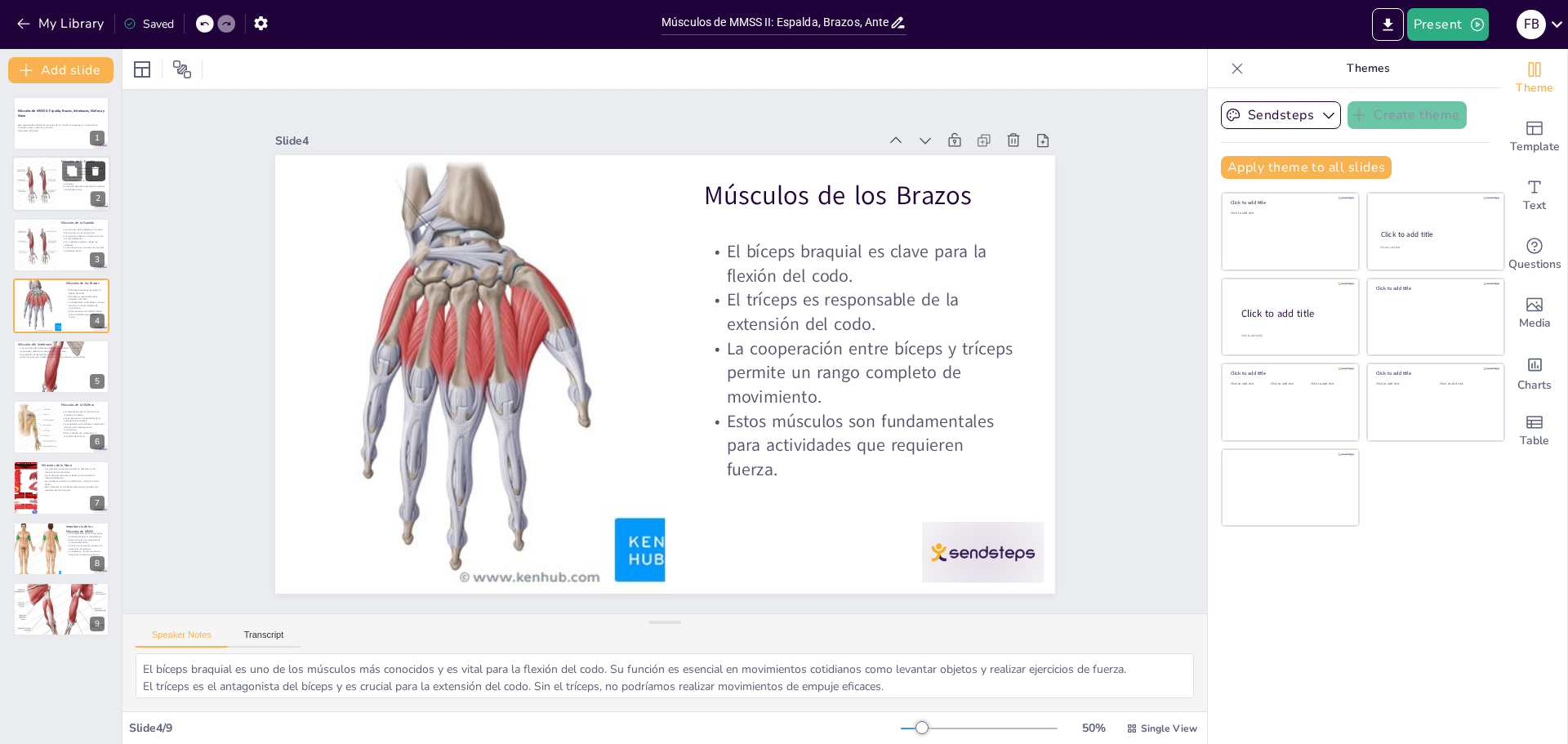
click at [97, 173] on icon at bounding box center [95, 171] width 7 height 9
type textarea "La pronación y supinación son movimientos fundamentales que nos permiten rotar …"
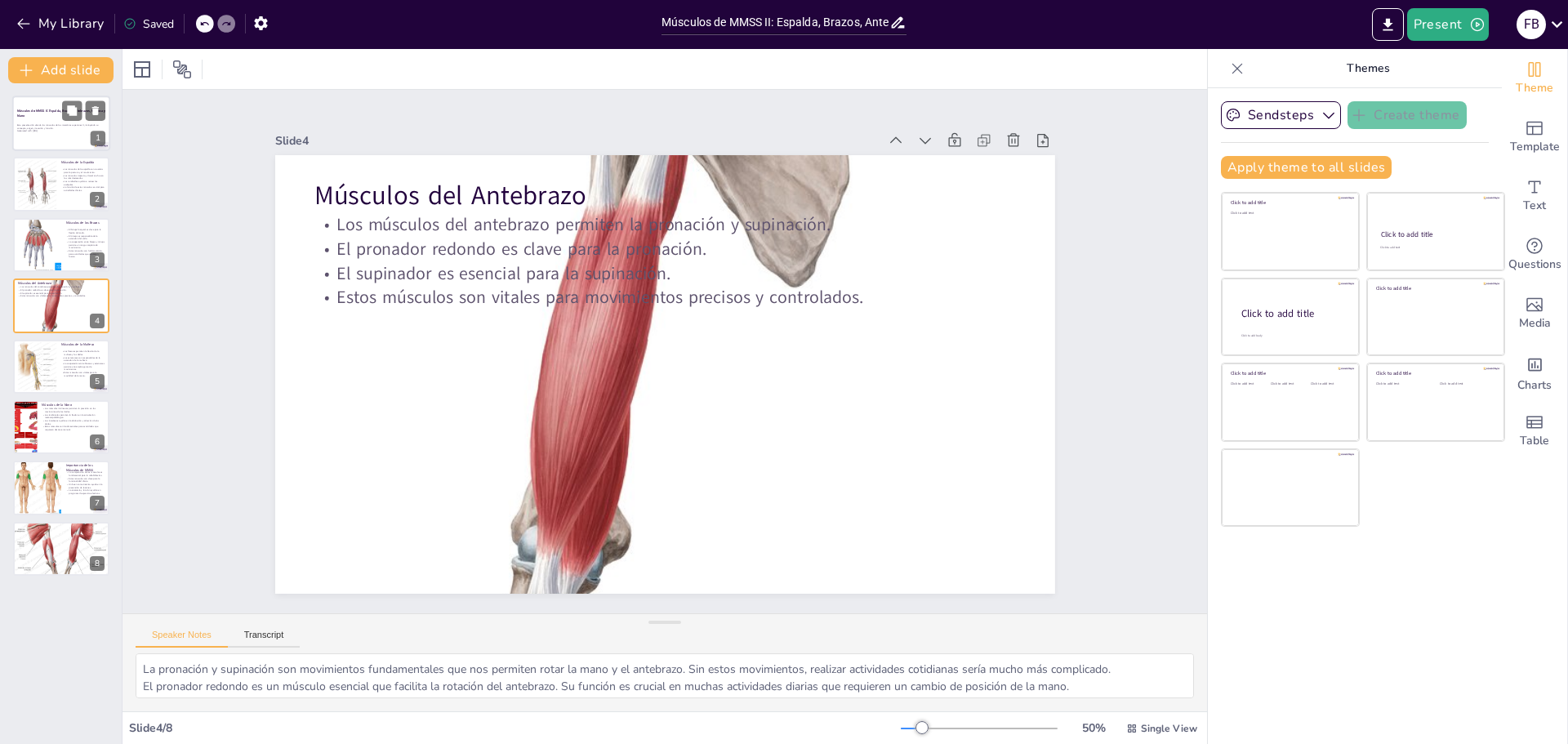
click at [35, 120] on div at bounding box center [61, 123] width 98 height 56
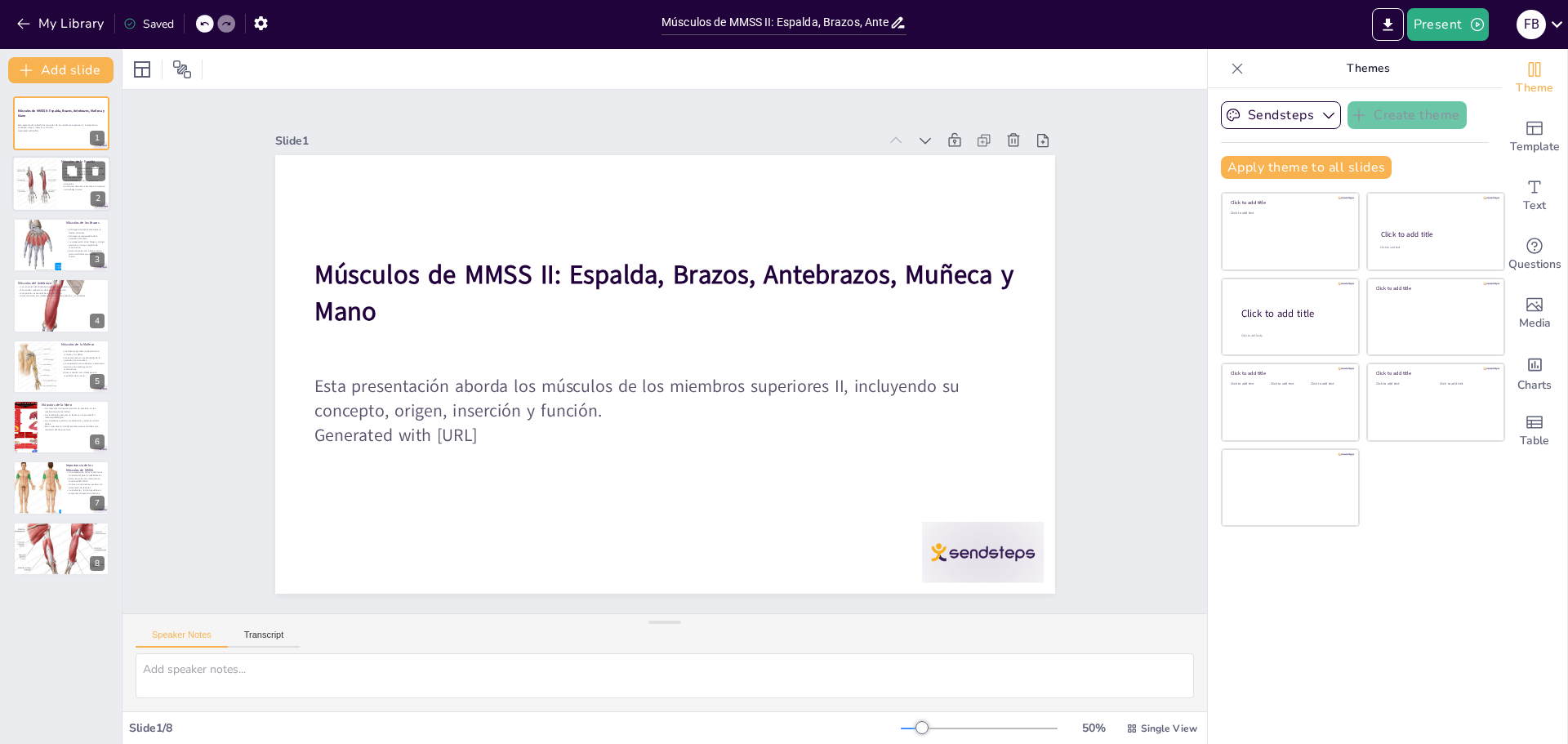
click at [36, 192] on div at bounding box center [36, 184] width 50 height 50
type textarea "Los músculos de la espalda son fundamentales para mantener una postura adecuada…"
